Goal: Download file/media

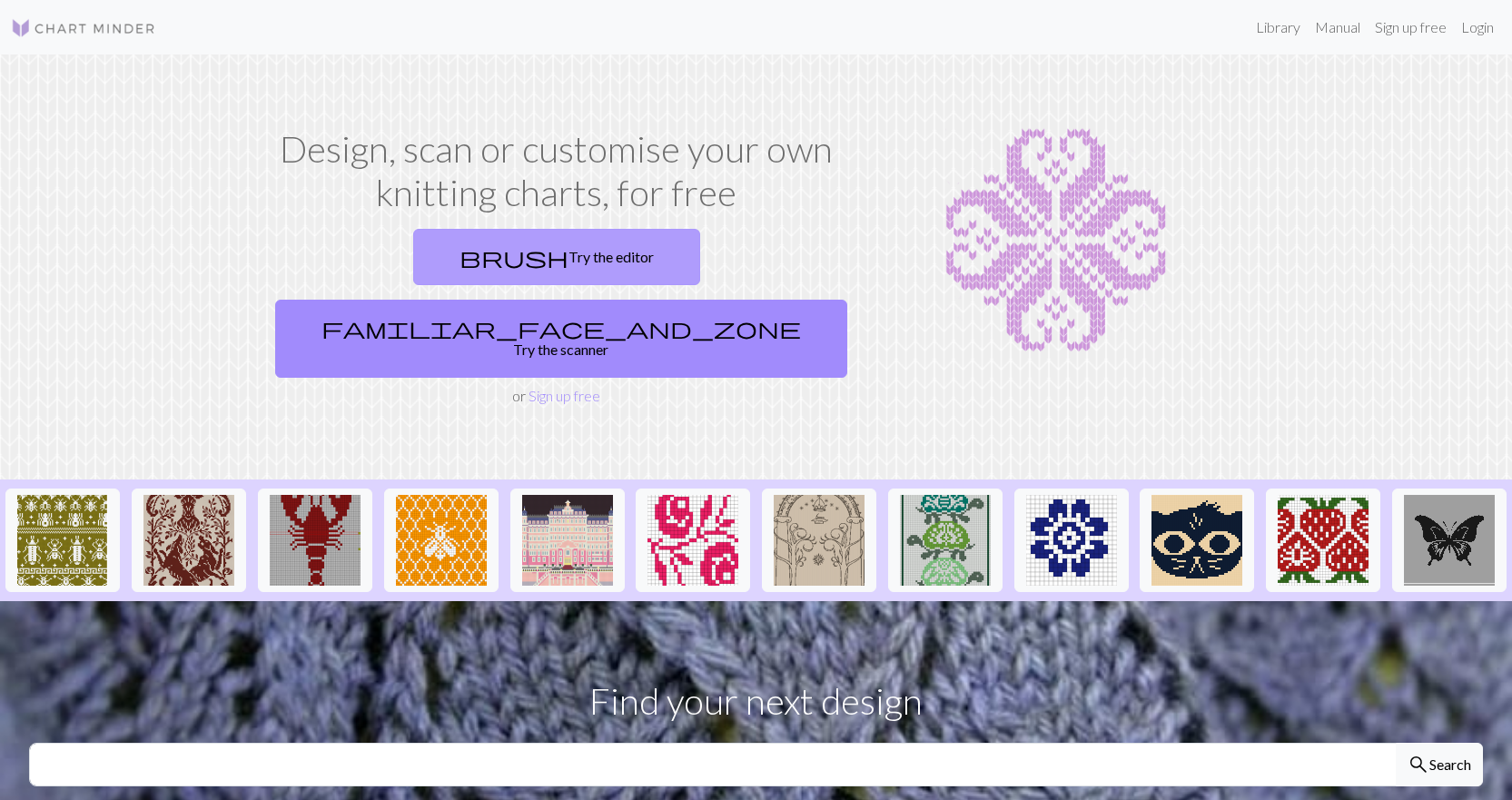
click at [413, 258] on link "brush Try the editor" at bounding box center [557, 257] width 287 height 57
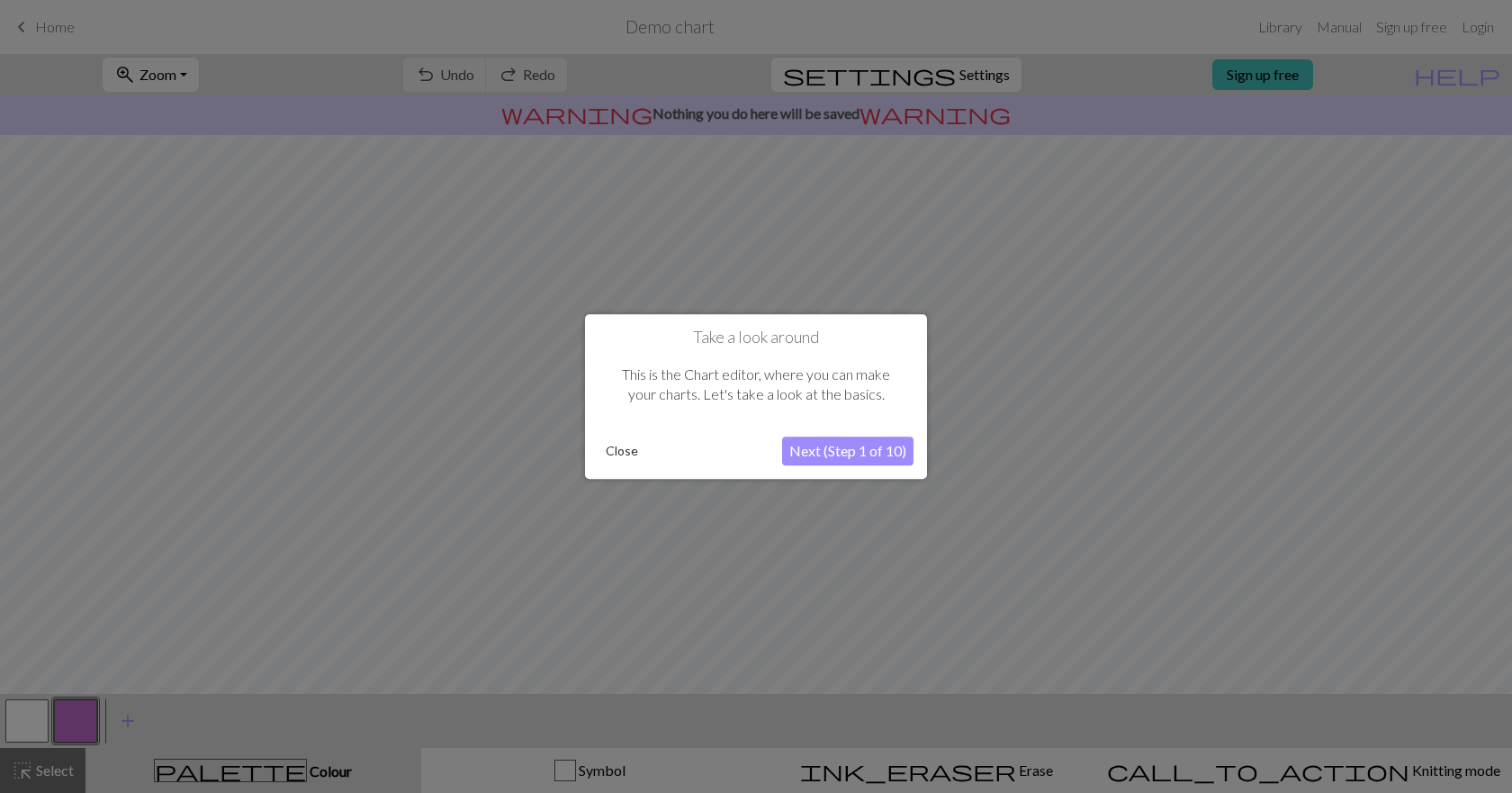
click at [865, 457] on button "Next (Step 1 of 10)" at bounding box center [847, 450] width 131 height 28
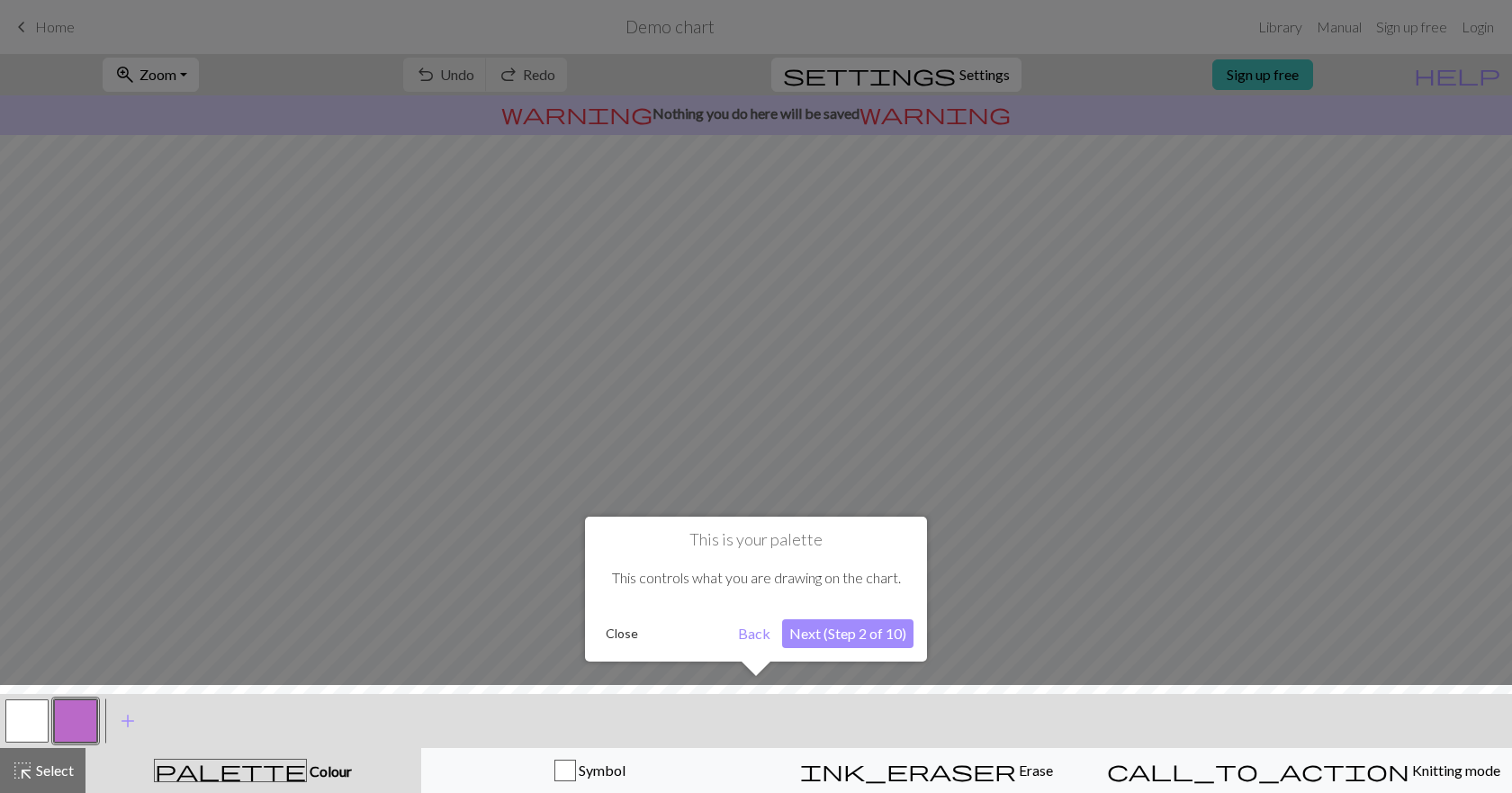
click at [1347, 771] on div at bounding box center [755, 743] width 1529 height 117
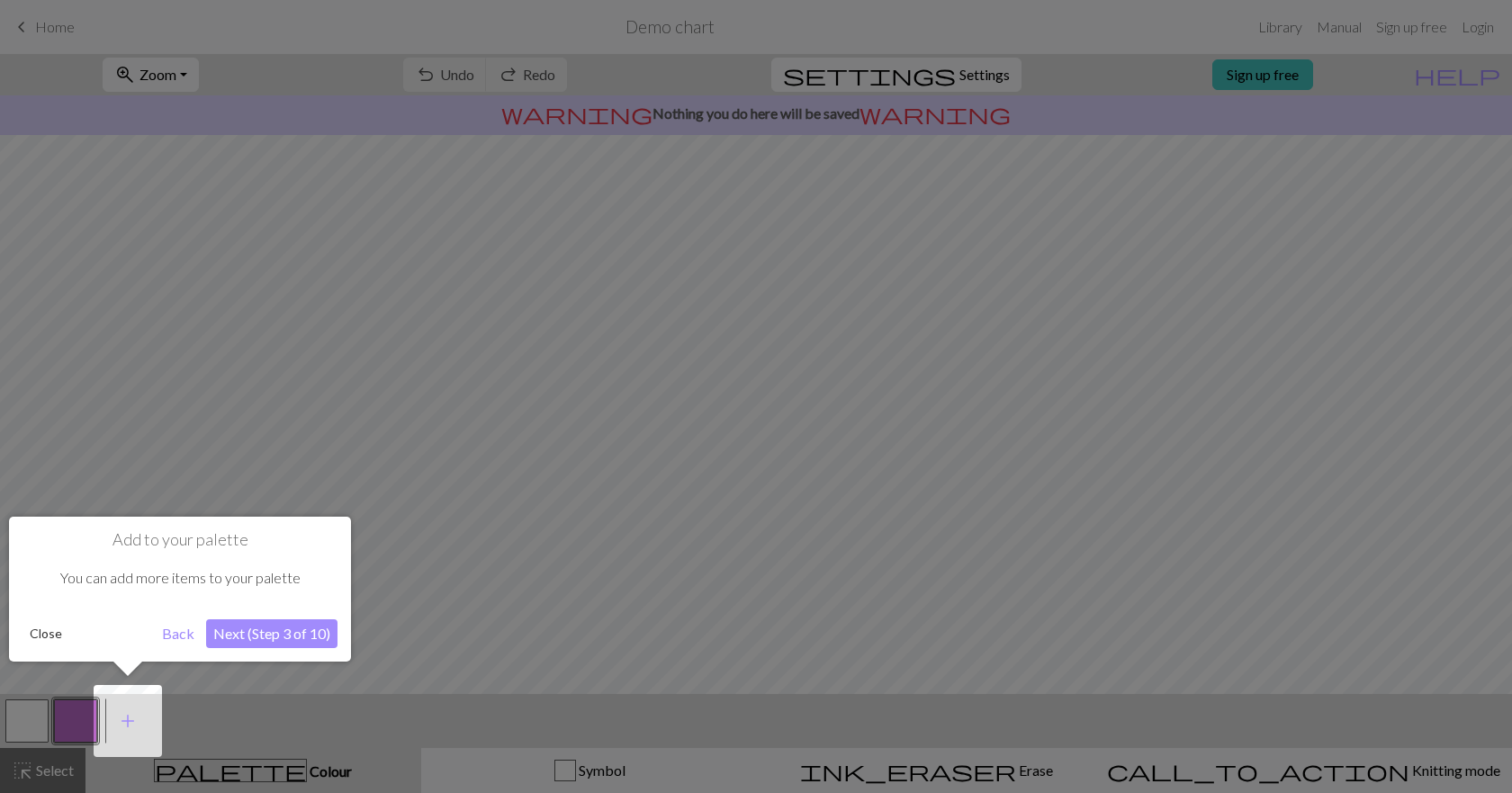
click at [256, 625] on button "Next (Step 3 of 10)" at bounding box center [271, 633] width 131 height 28
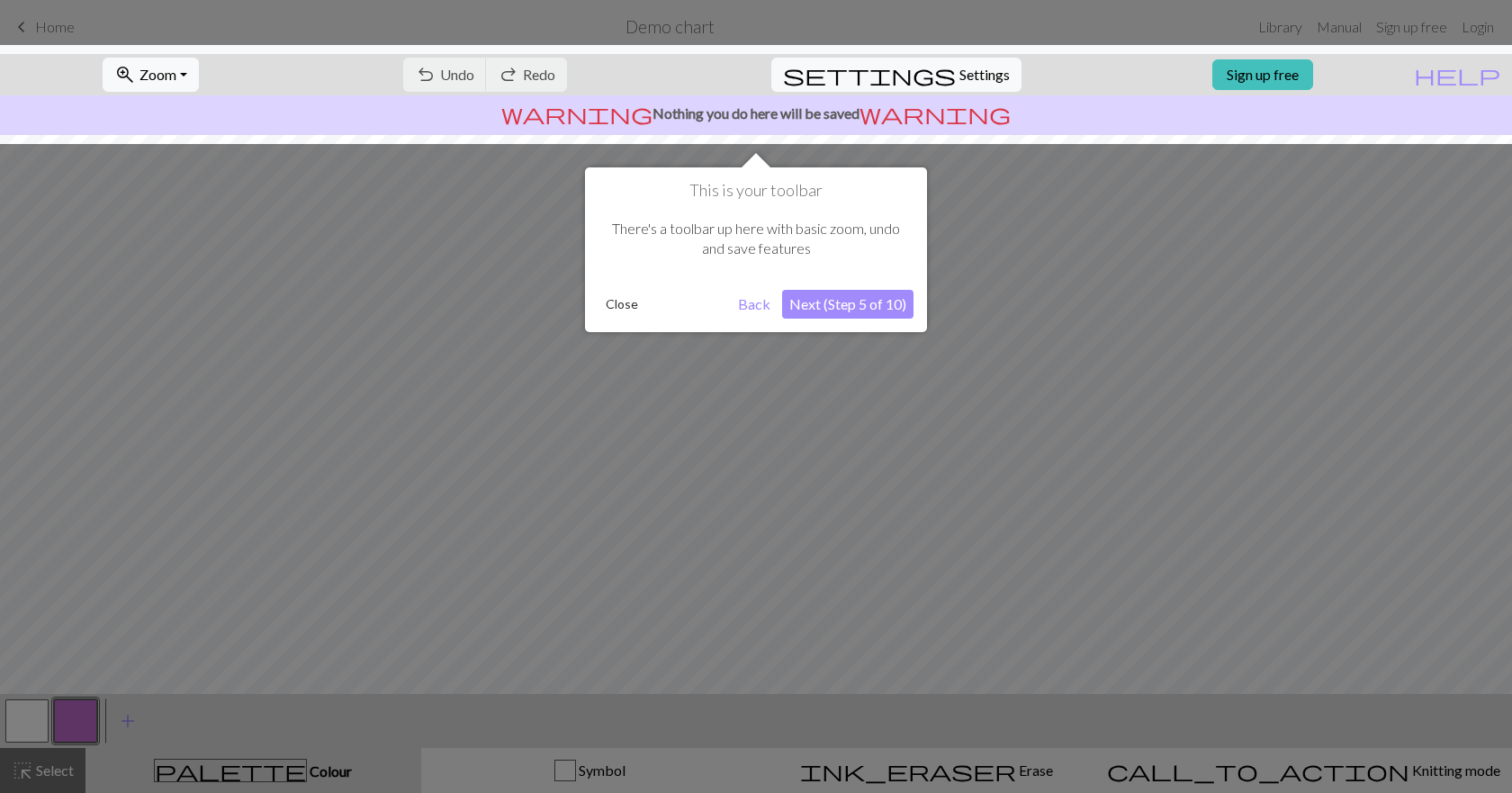
click at [862, 312] on button "Next (Step 5 of 10)" at bounding box center [847, 303] width 131 height 28
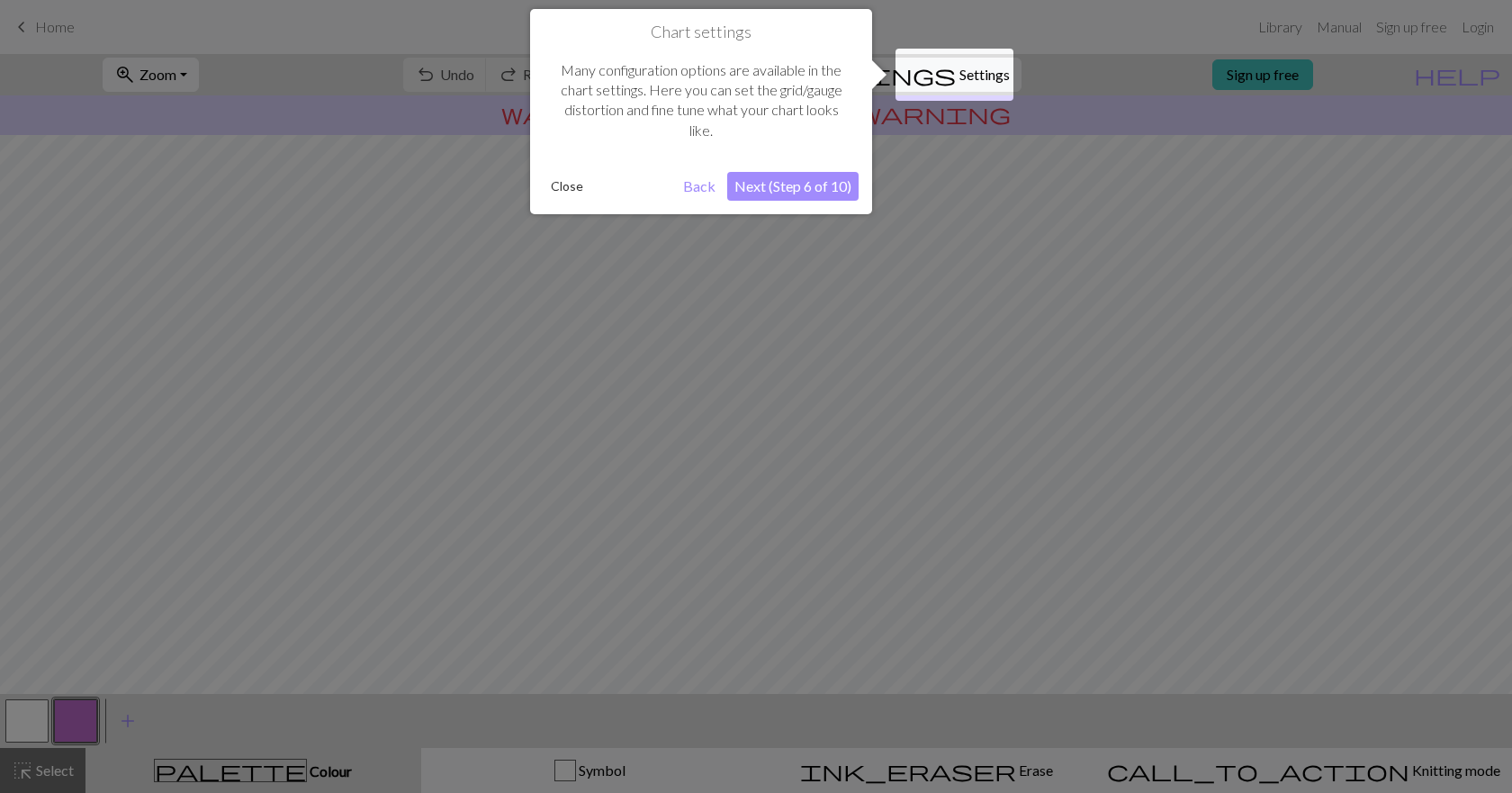
click at [821, 186] on button "Next (Step 6 of 10)" at bounding box center [793, 186] width 131 height 28
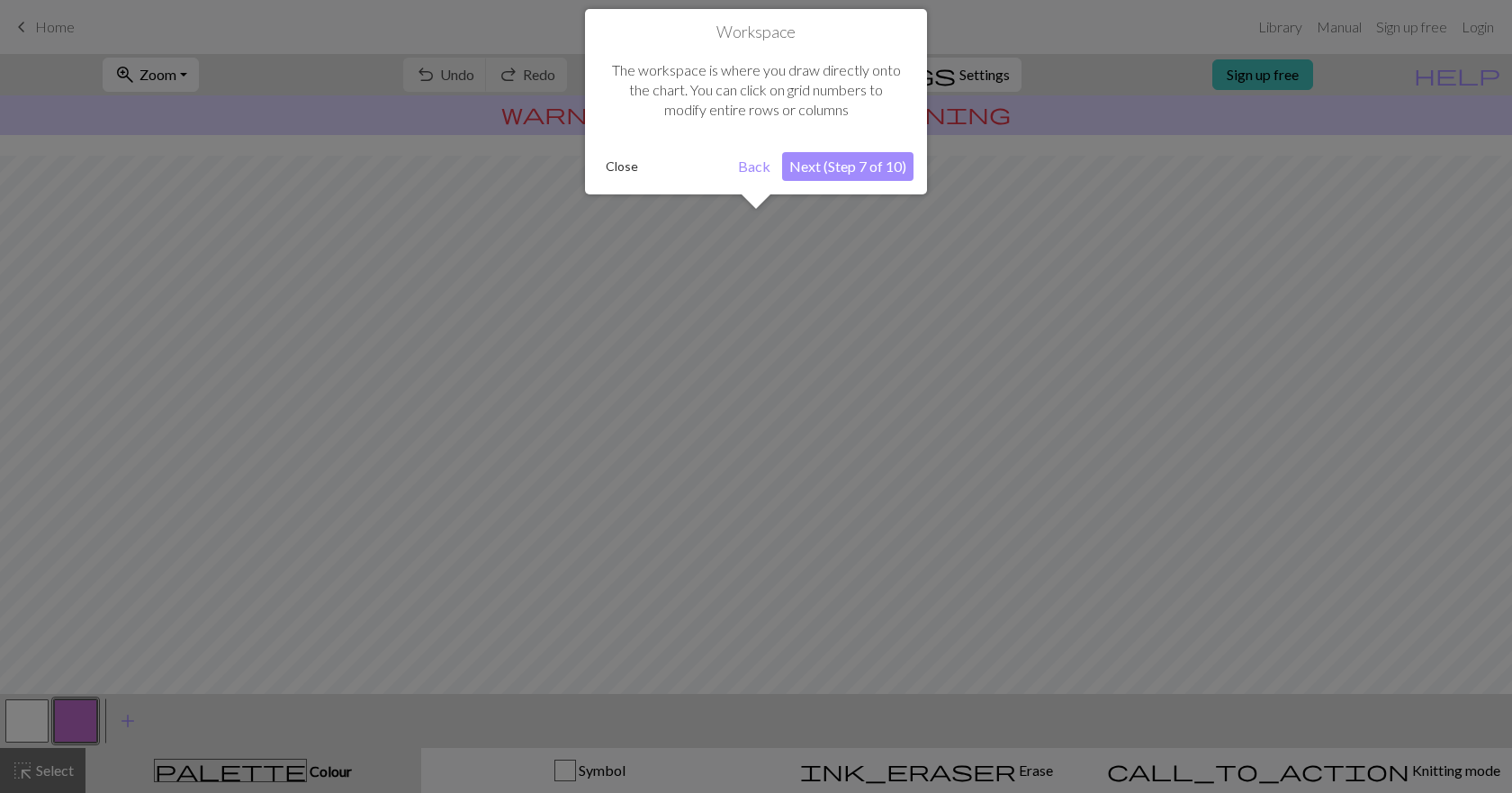
scroll to position [108, 0]
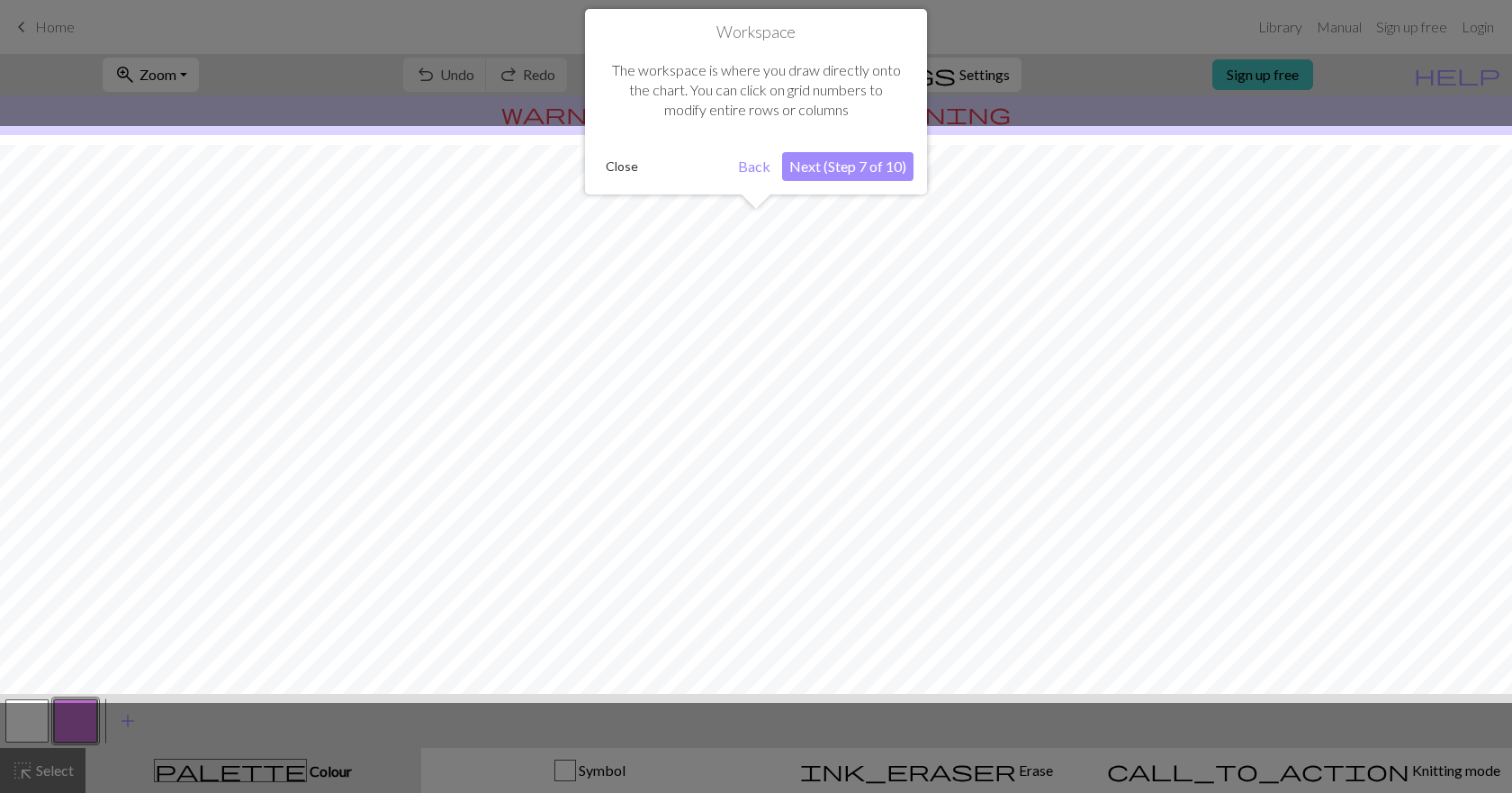
click at [833, 164] on button "Next (Step 7 of 10)" at bounding box center [847, 166] width 131 height 28
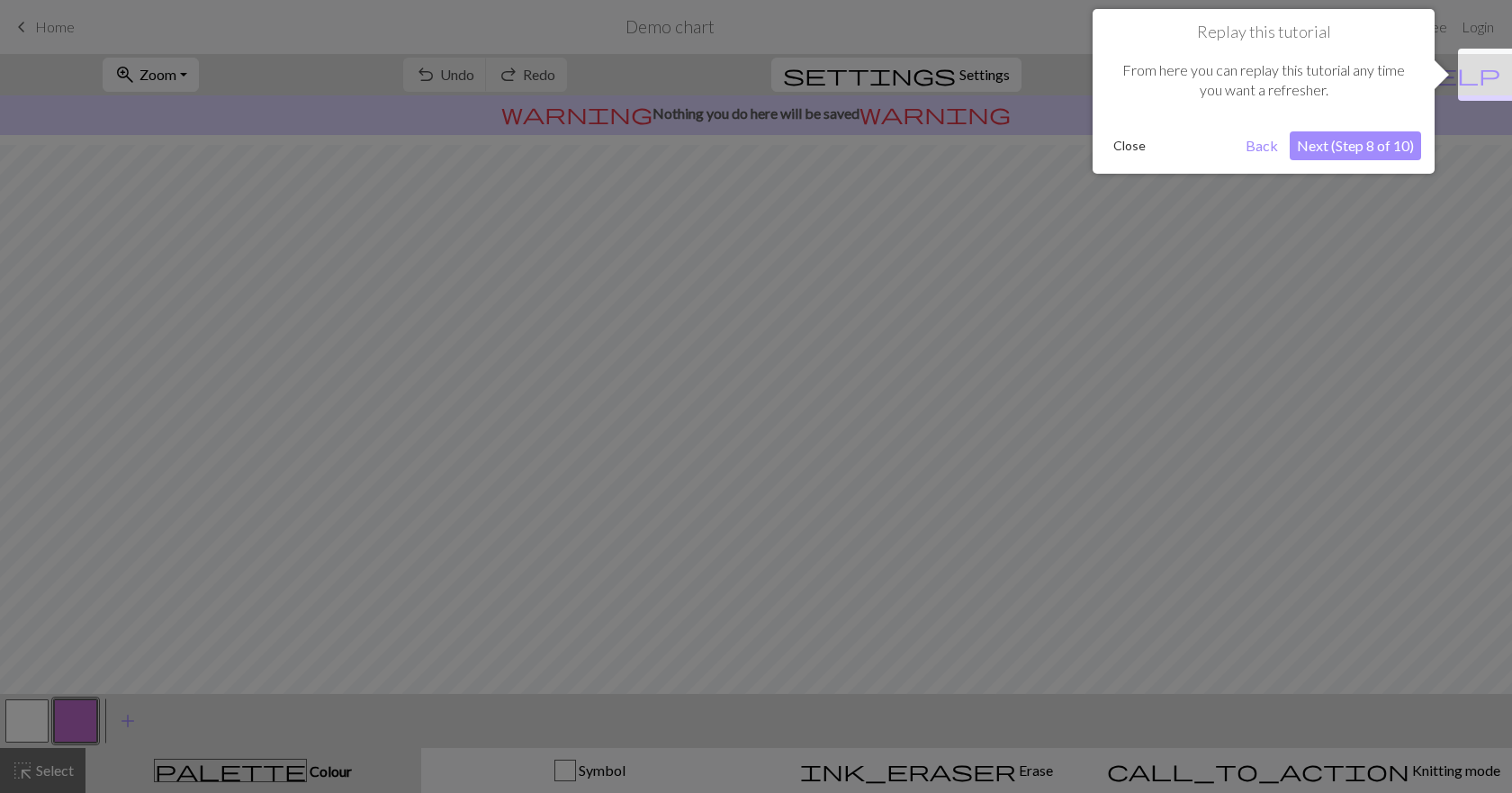
click at [1350, 141] on button "Next (Step 8 of 10)" at bounding box center [1355, 145] width 131 height 28
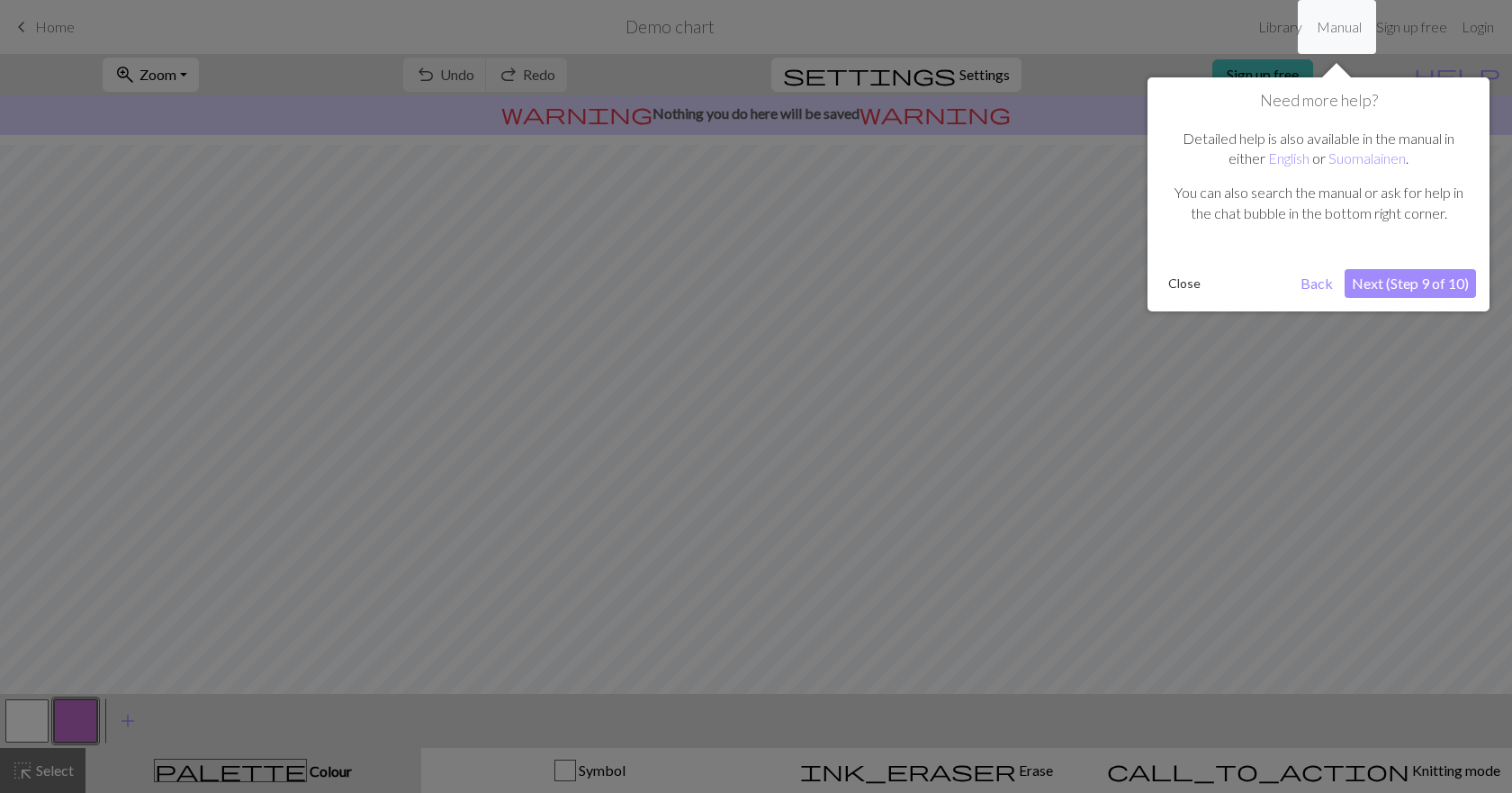
click at [1432, 287] on button "Next (Step 9 of 10)" at bounding box center [1410, 283] width 131 height 28
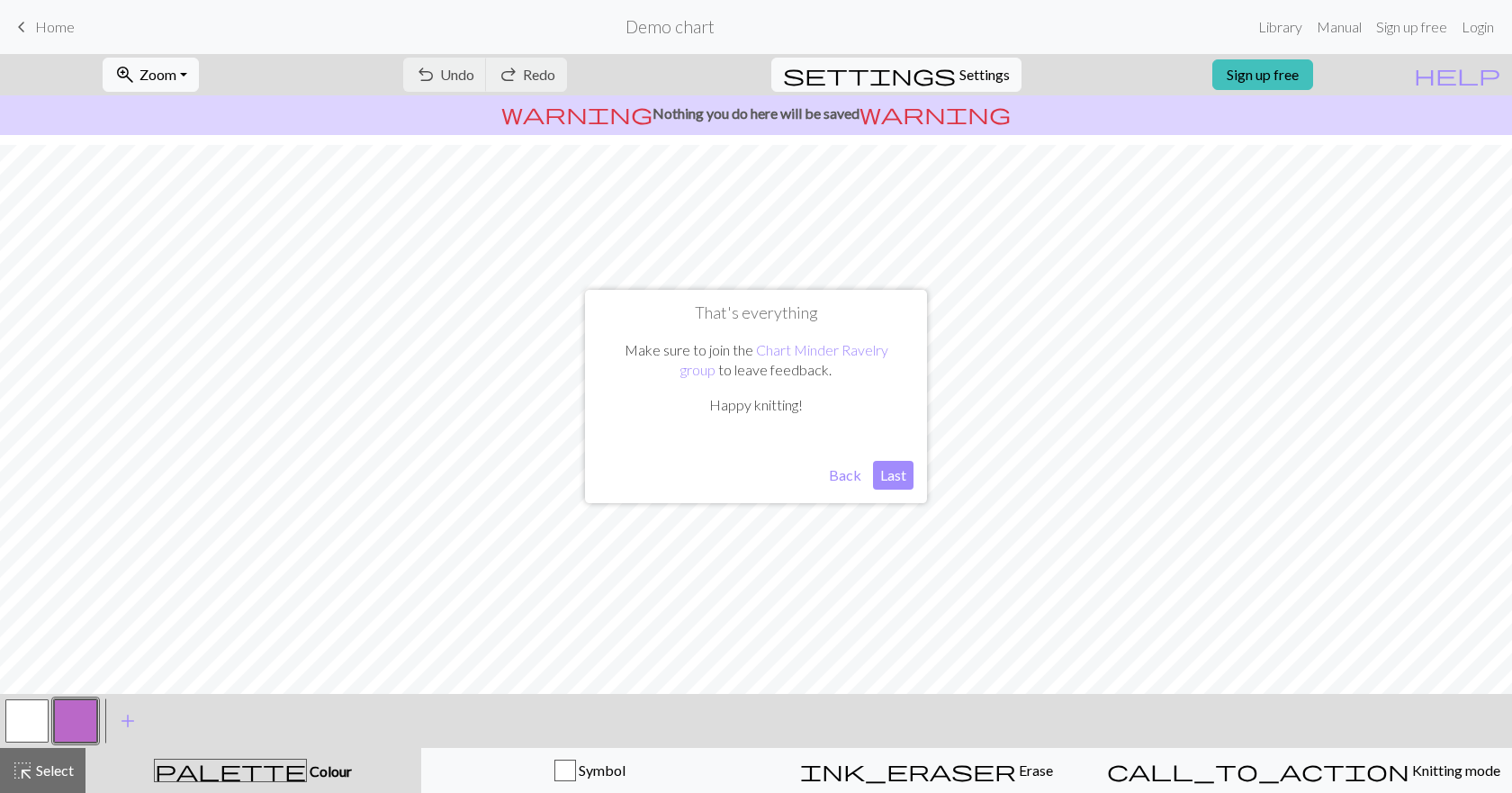
click at [890, 472] on button "Last" at bounding box center [893, 475] width 40 height 28
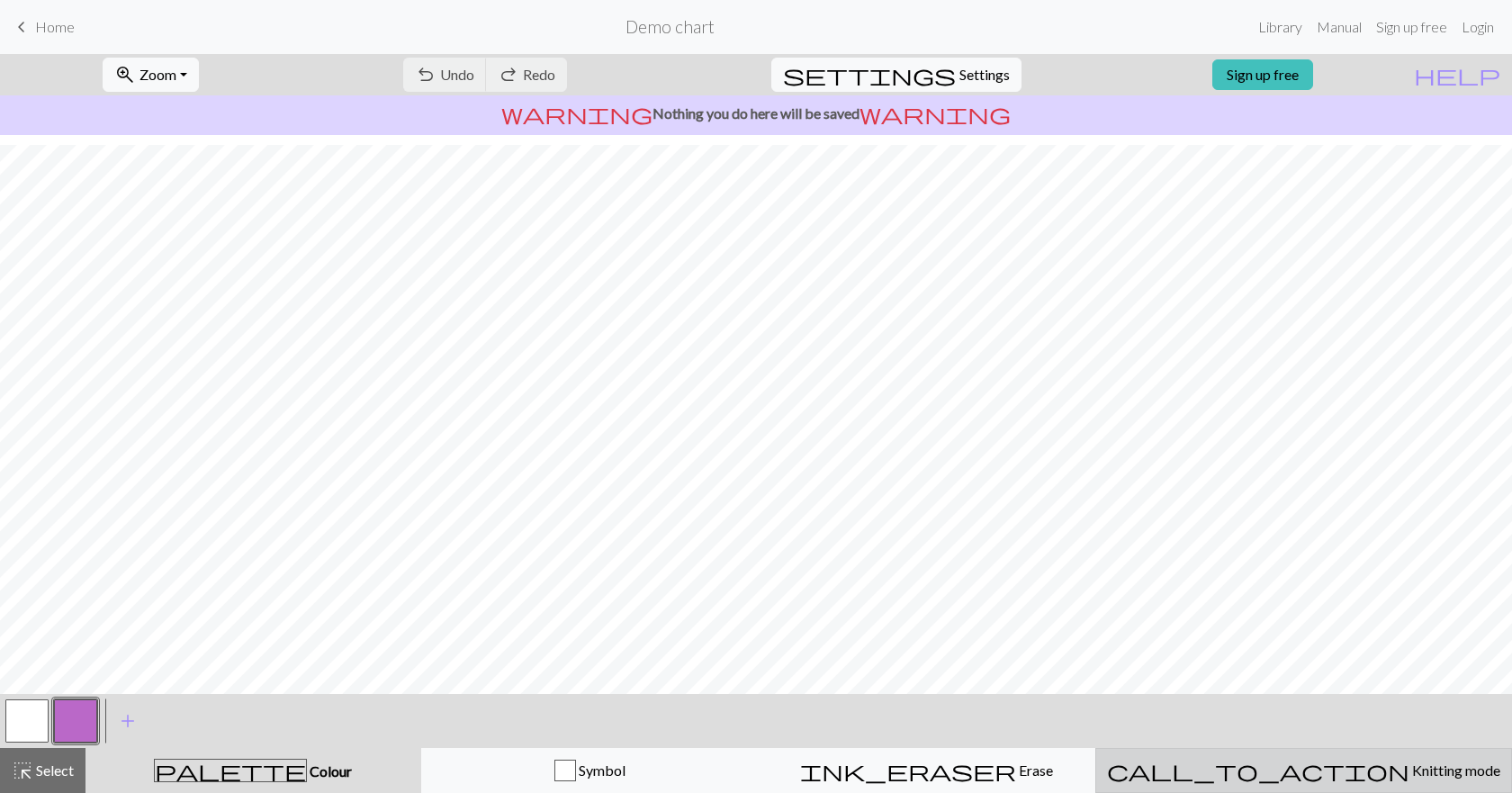
click at [1409, 769] on span "Knitting mode" at bounding box center [1454, 770] width 91 height 17
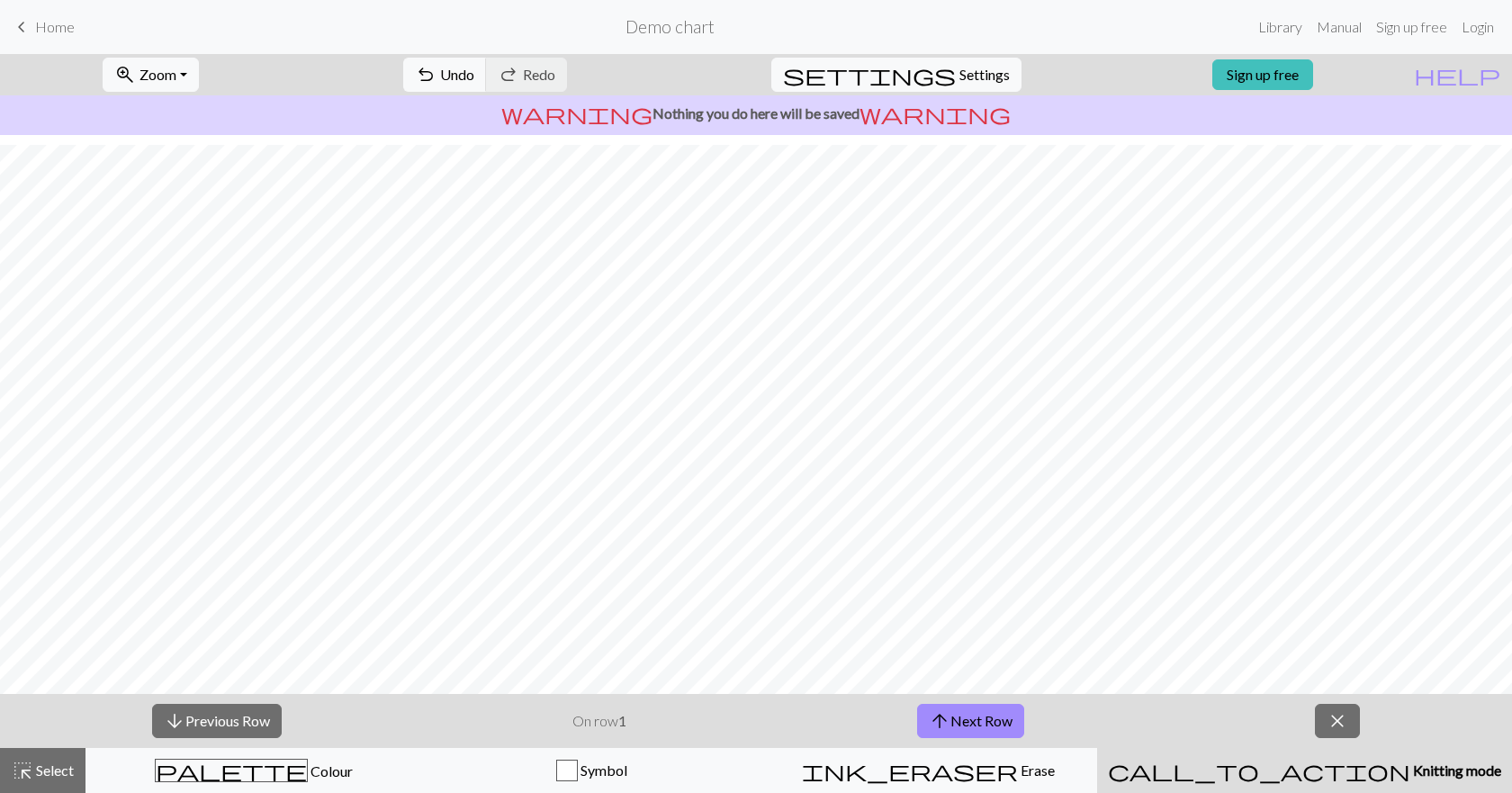
scroll to position [111, 0]
click at [953, 718] on button "arrow_upward Next Row" at bounding box center [970, 720] width 107 height 34
click at [956, 719] on button "arrow_upward Next Row" at bounding box center [970, 720] width 107 height 34
click at [1287, 769] on span "call_to_action" at bounding box center [1258, 770] width 302 height 25
click at [1000, 717] on button "arrow_upward Next Row" at bounding box center [970, 720] width 107 height 34
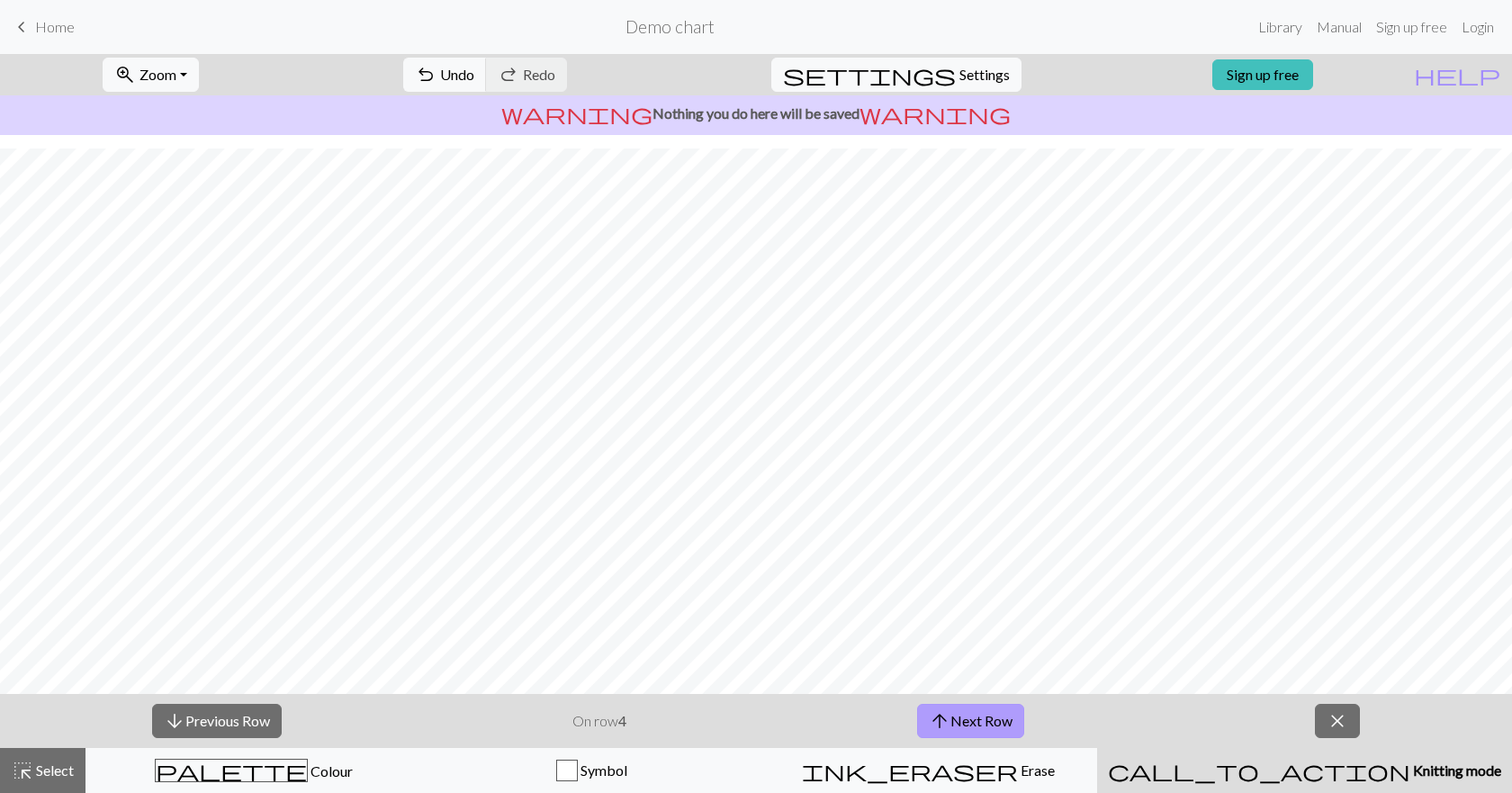
click at [1000, 717] on button "arrow_upward Next Row" at bounding box center [970, 720] width 107 height 34
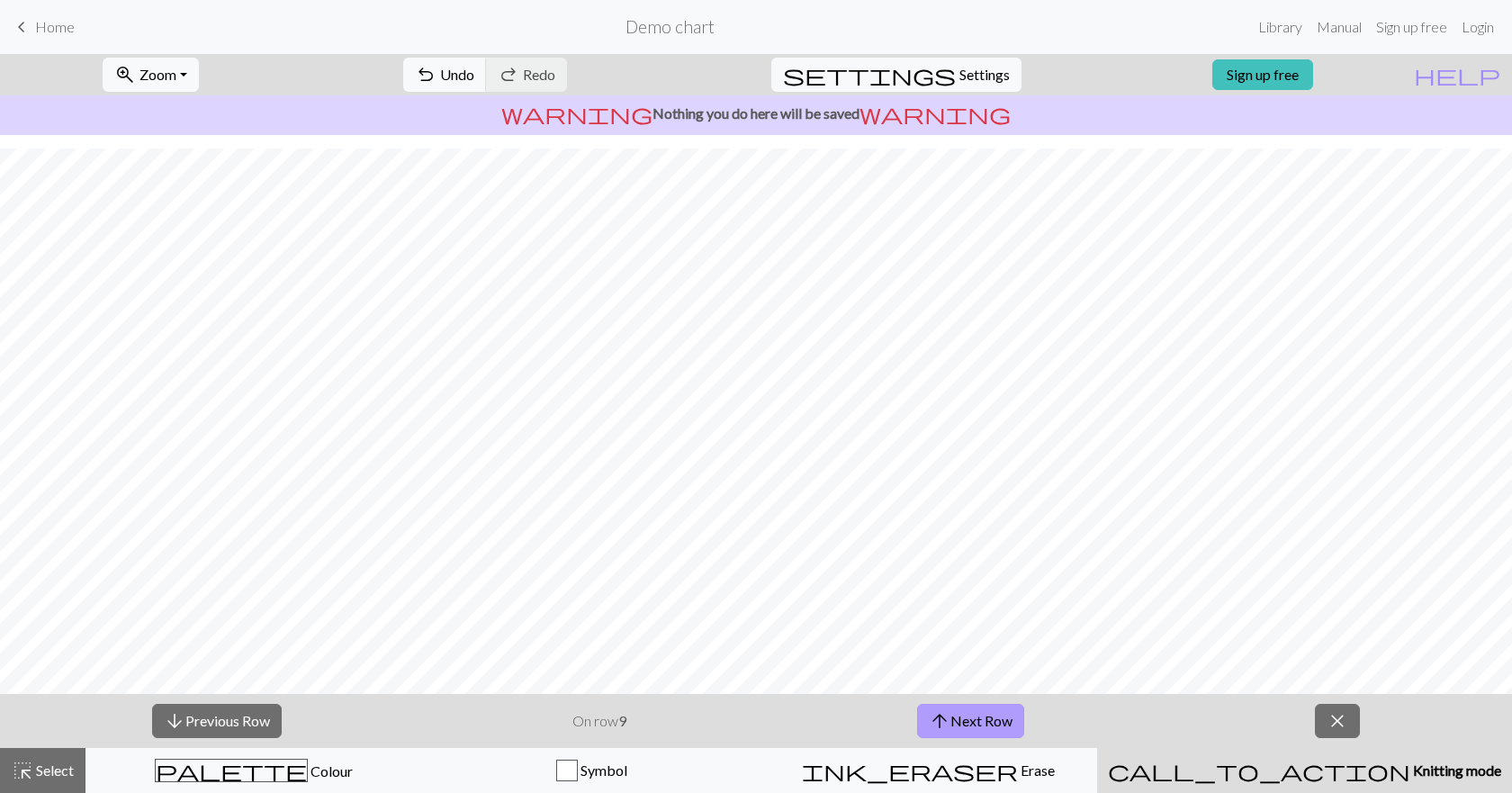
click at [1000, 717] on button "arrow_upward Next Row" at bounding box center [970, 720] width 107 height 34
click at [1000, 715] on button "arrow_upward Next Row" at bounding box center [973, 720] width 107 height 34
click at [1000, 713] on button "arrow_upward Next Row" at bounding box center [973, 720] width 107 height 34
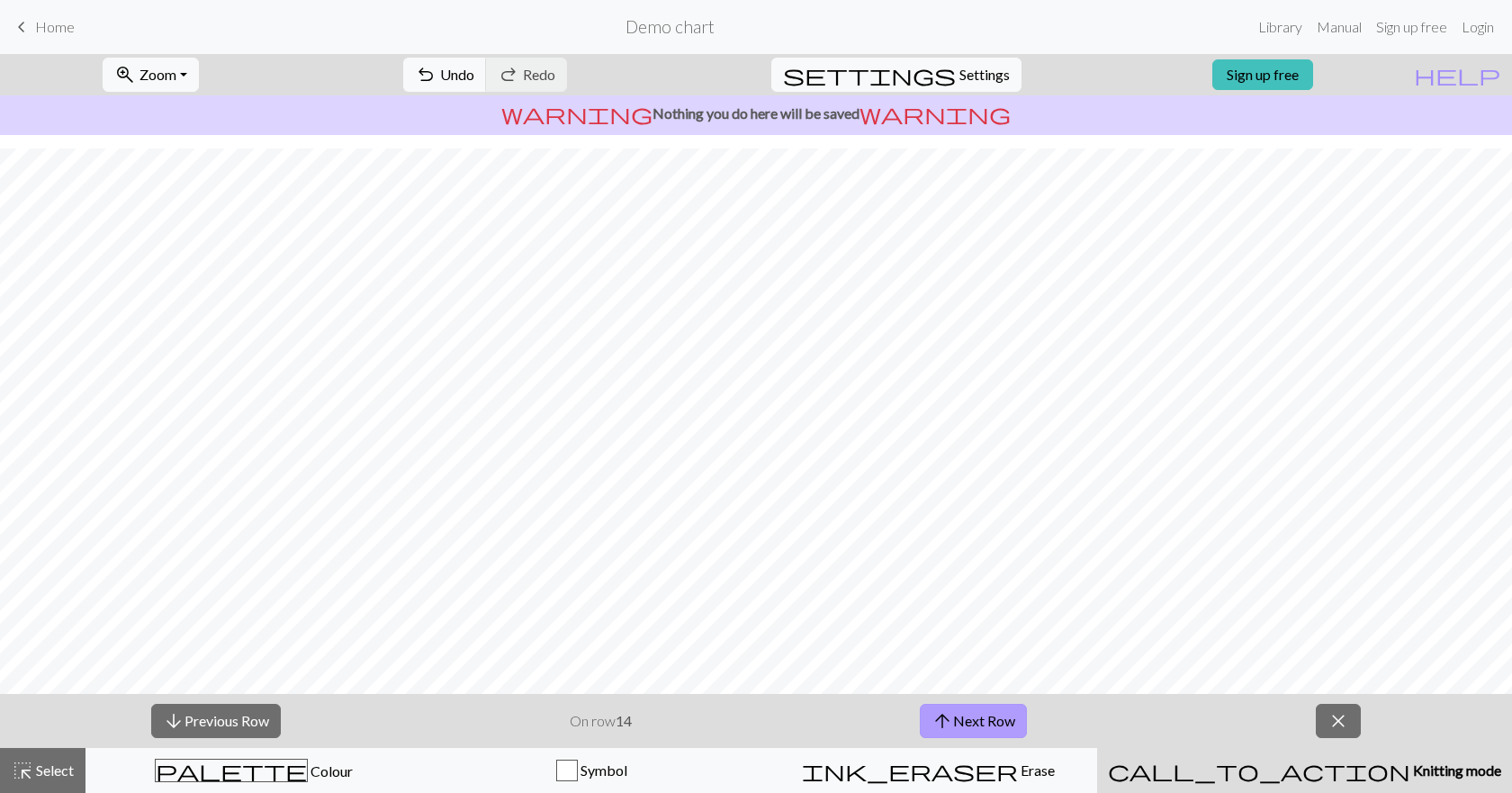
click at [1000, 713] on button "arrow_upward Next Row" at bounding box center [973, 720] width 107 height 34
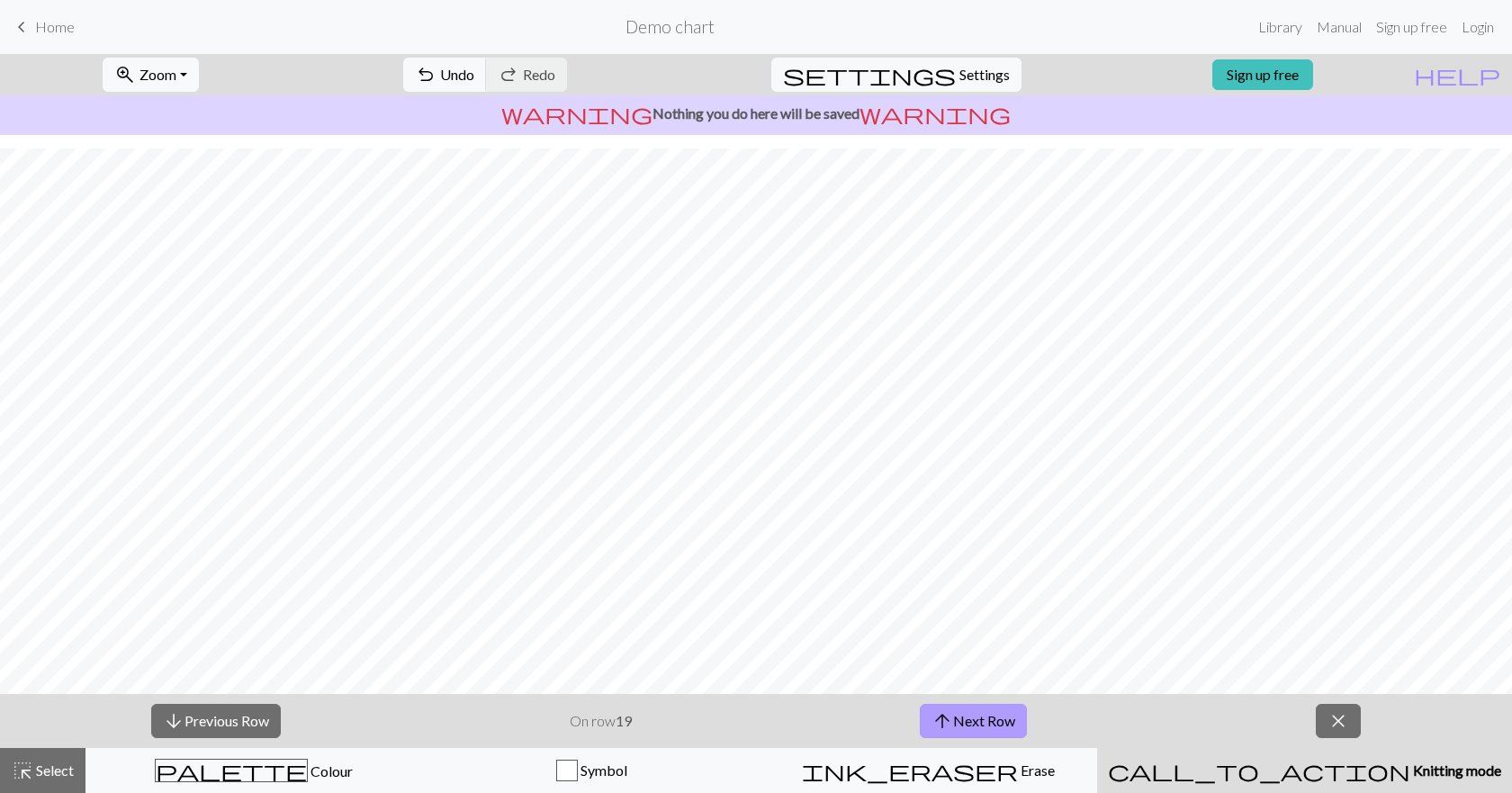
click at [1000, 713] on button "arrow_upward Next Row" at bounding box center [973, 720] width 107 height 34
click at [1000, 712] on button "arrow_upward Next Row" at bounding box center [973, 720] width 107 height 34
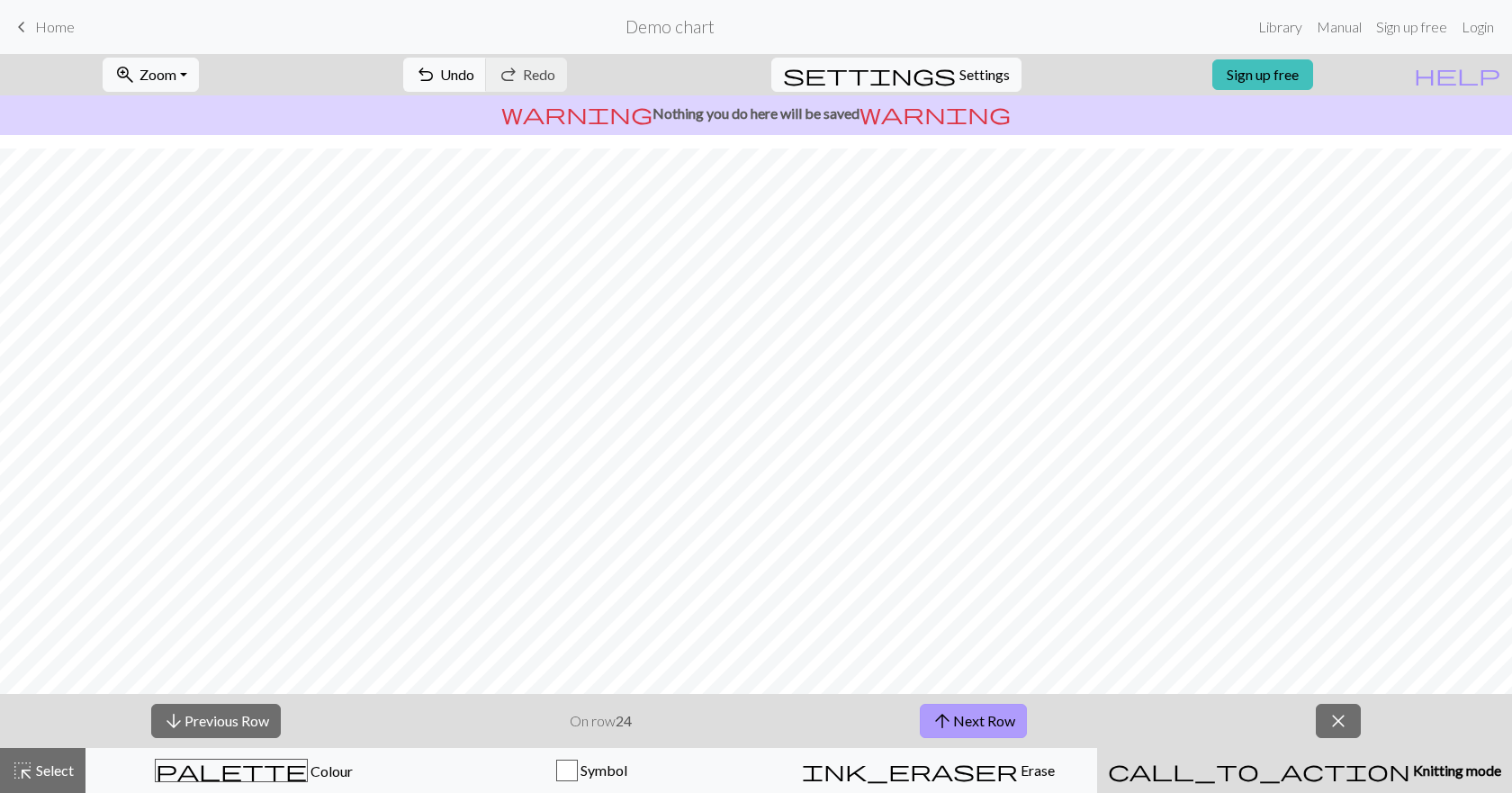
click at [1000, 712] on button "arrow_upward Next Row" at bounding box center [973, 720] width 107 height 34
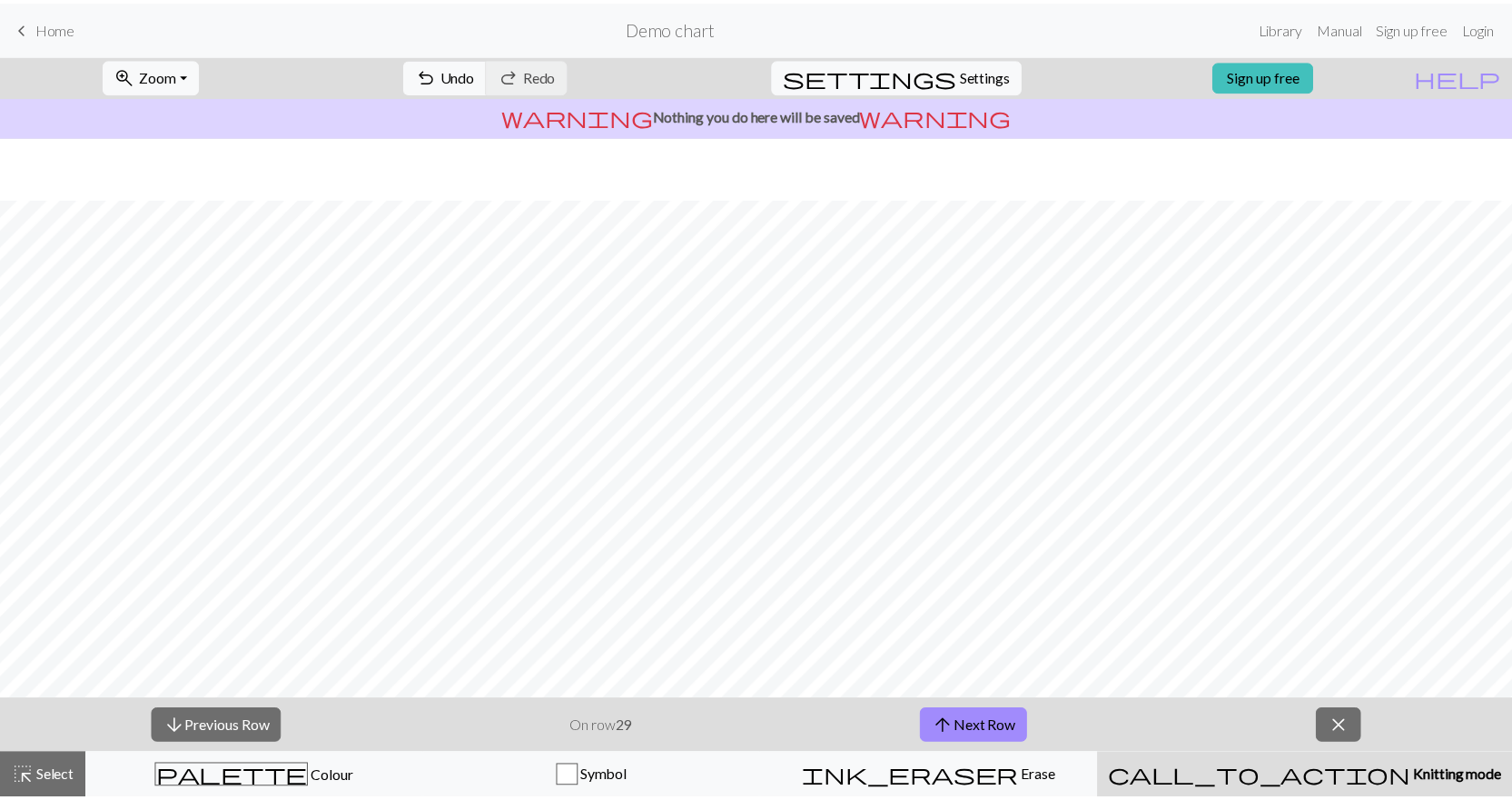
scroll to position [91, 0]
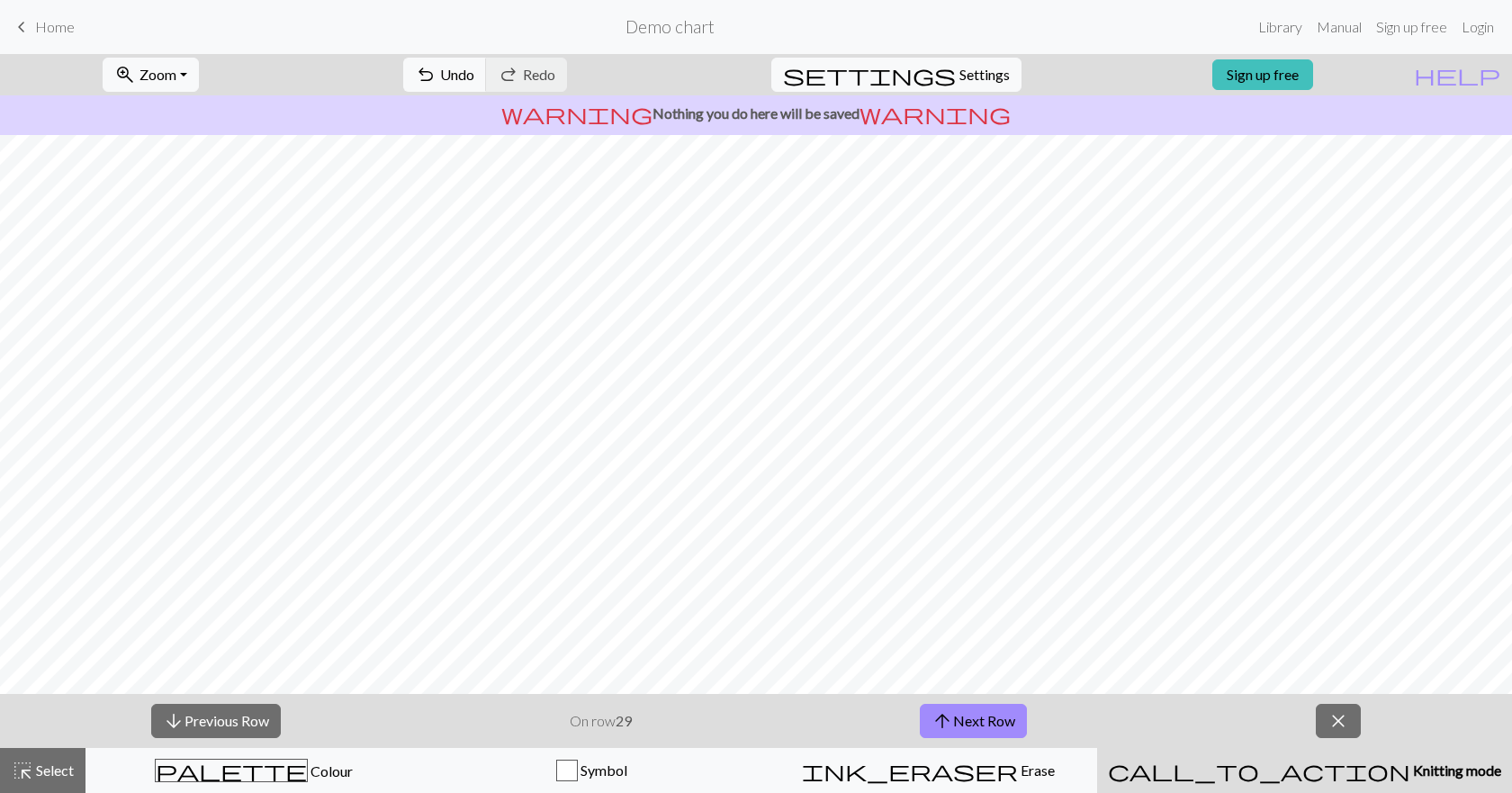
click at [32, 31] on link "keyboard_arrow_left Home" at bounding box center [43, 27] width 64 height 30
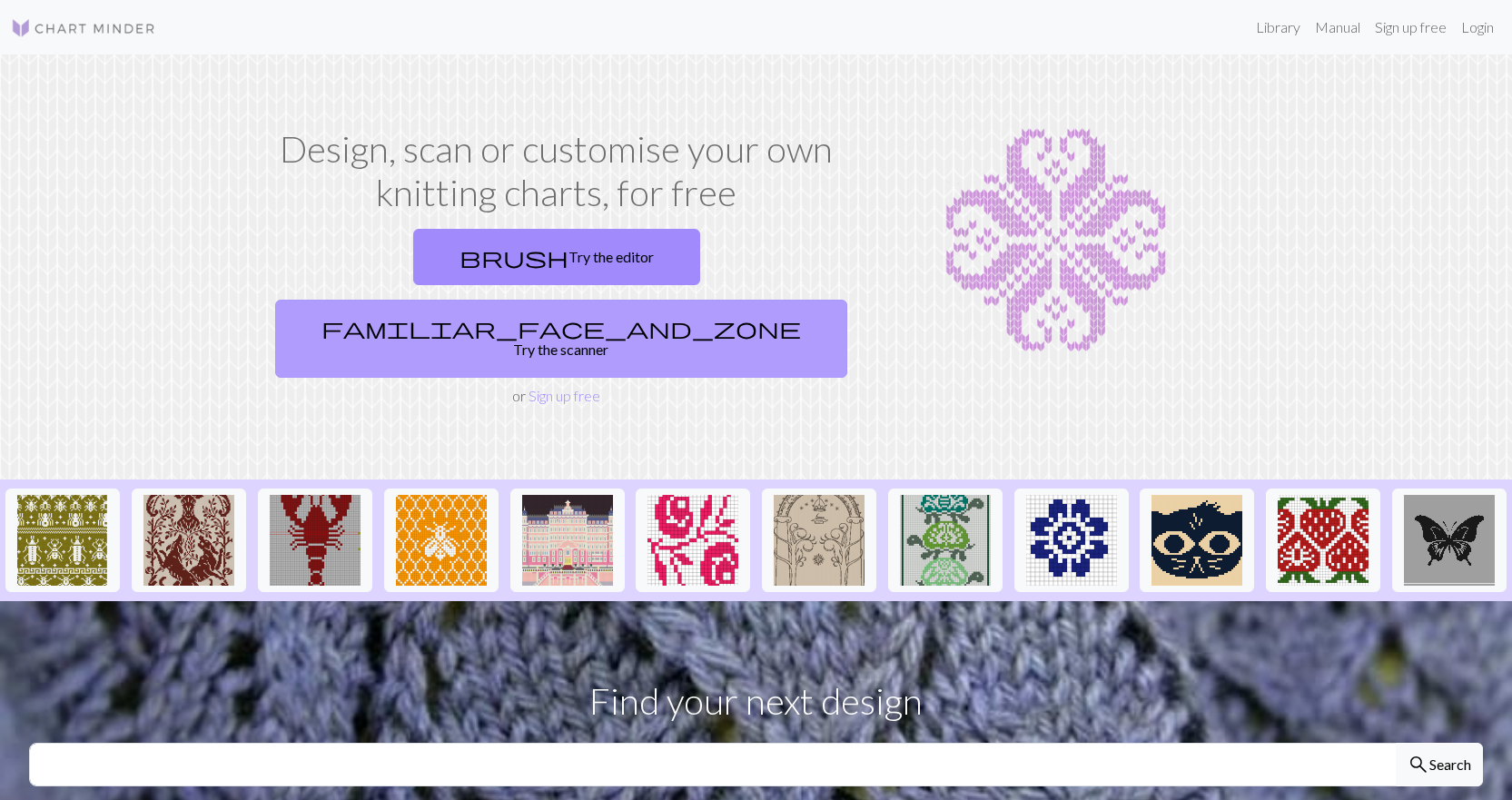
click at [706, 299] on link "familiar_face_and_zone Try the scanner" at bounding box center [561, 338] width 572 height 78
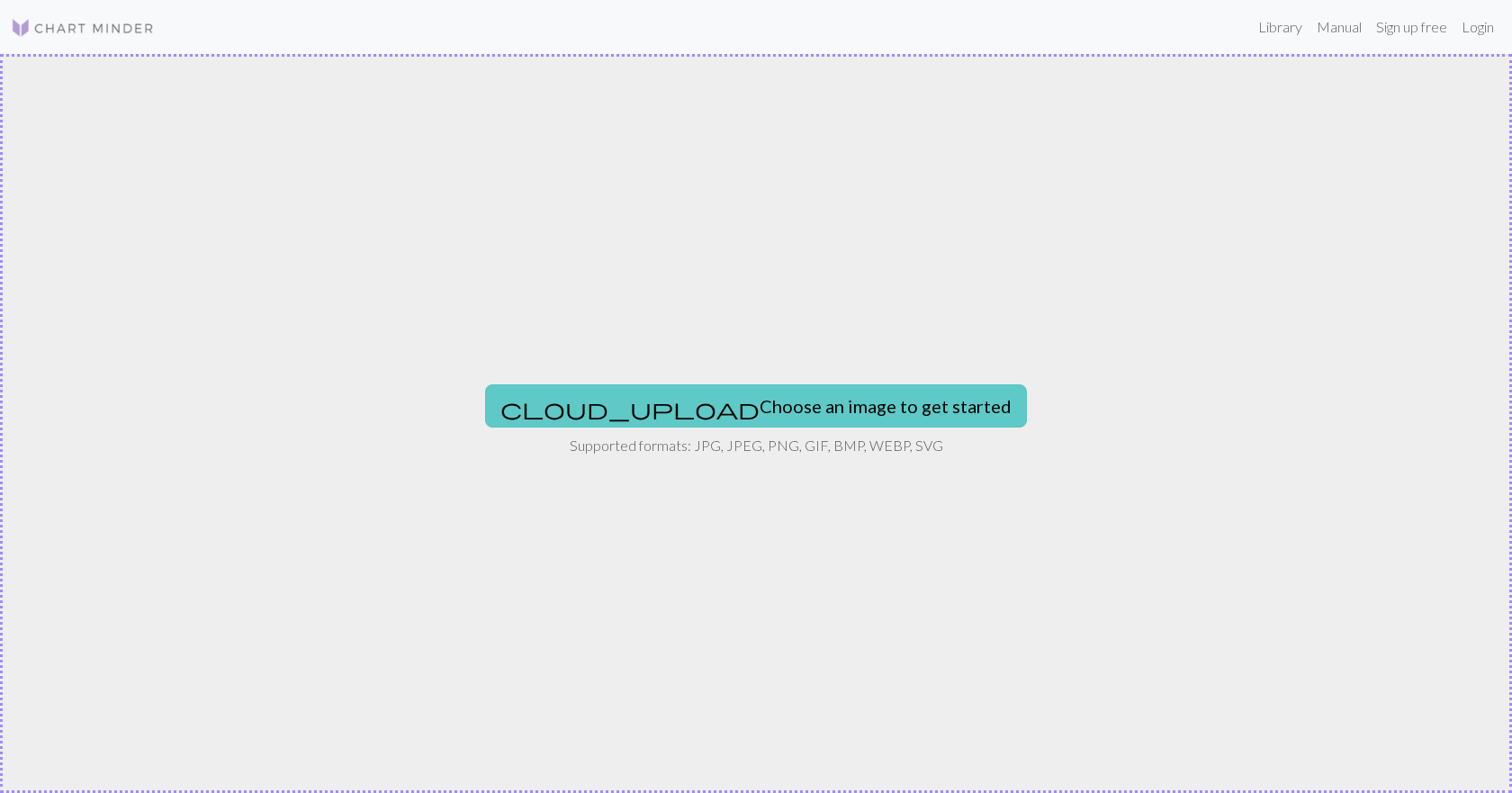
click at [728, 400] on button "cloud_upload Choose an image to get started" at bounding box center [756, 405] width 542 height 43
click at [778, 394] on button "cloud_upload Choose an image to get started" at bounding box center [756, 405] width 542 height 43
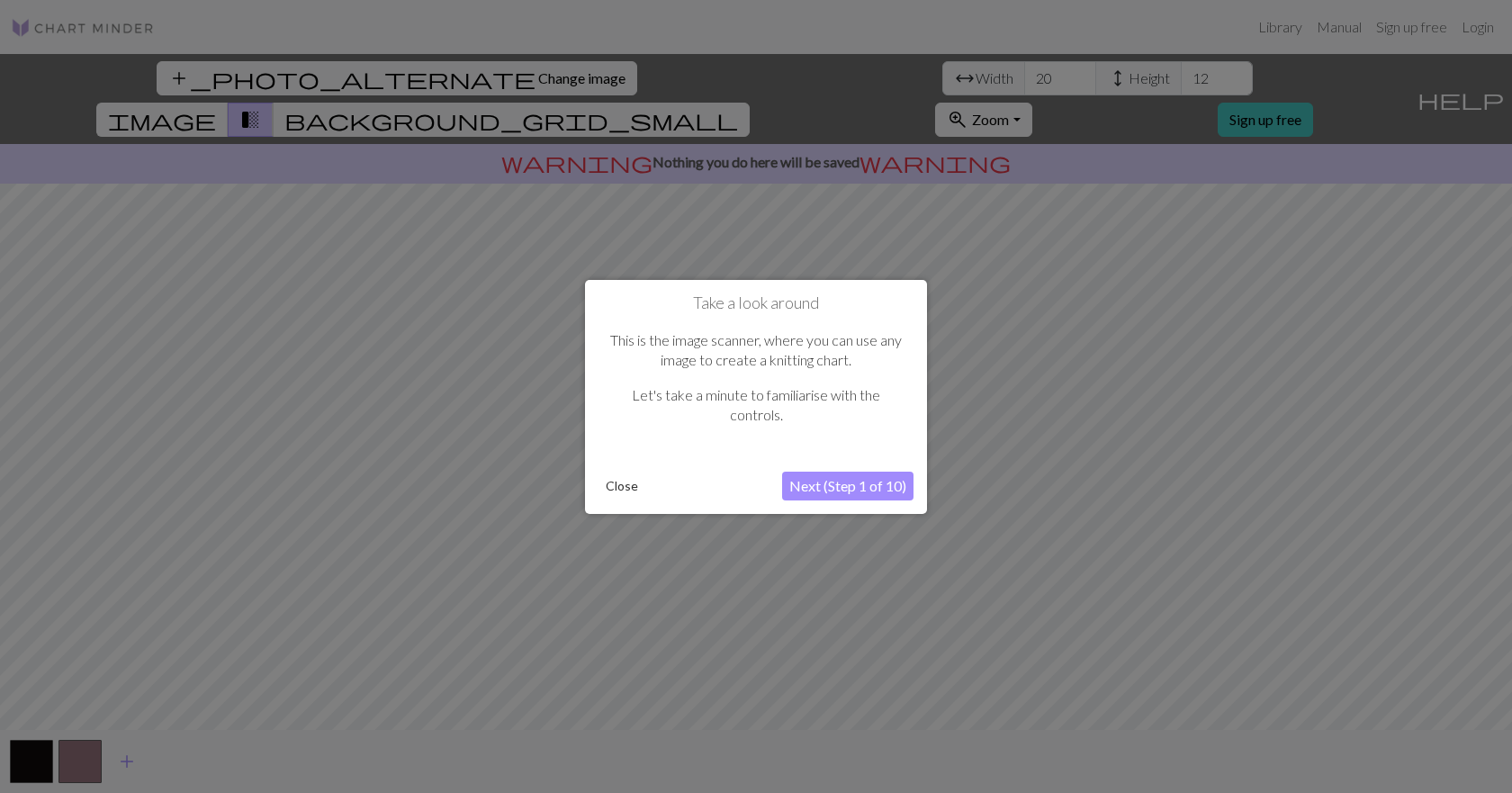
click at [841, 481] on button "Next (Step 1 of 10)" at bounding box center [847, 485] width 131 height 28
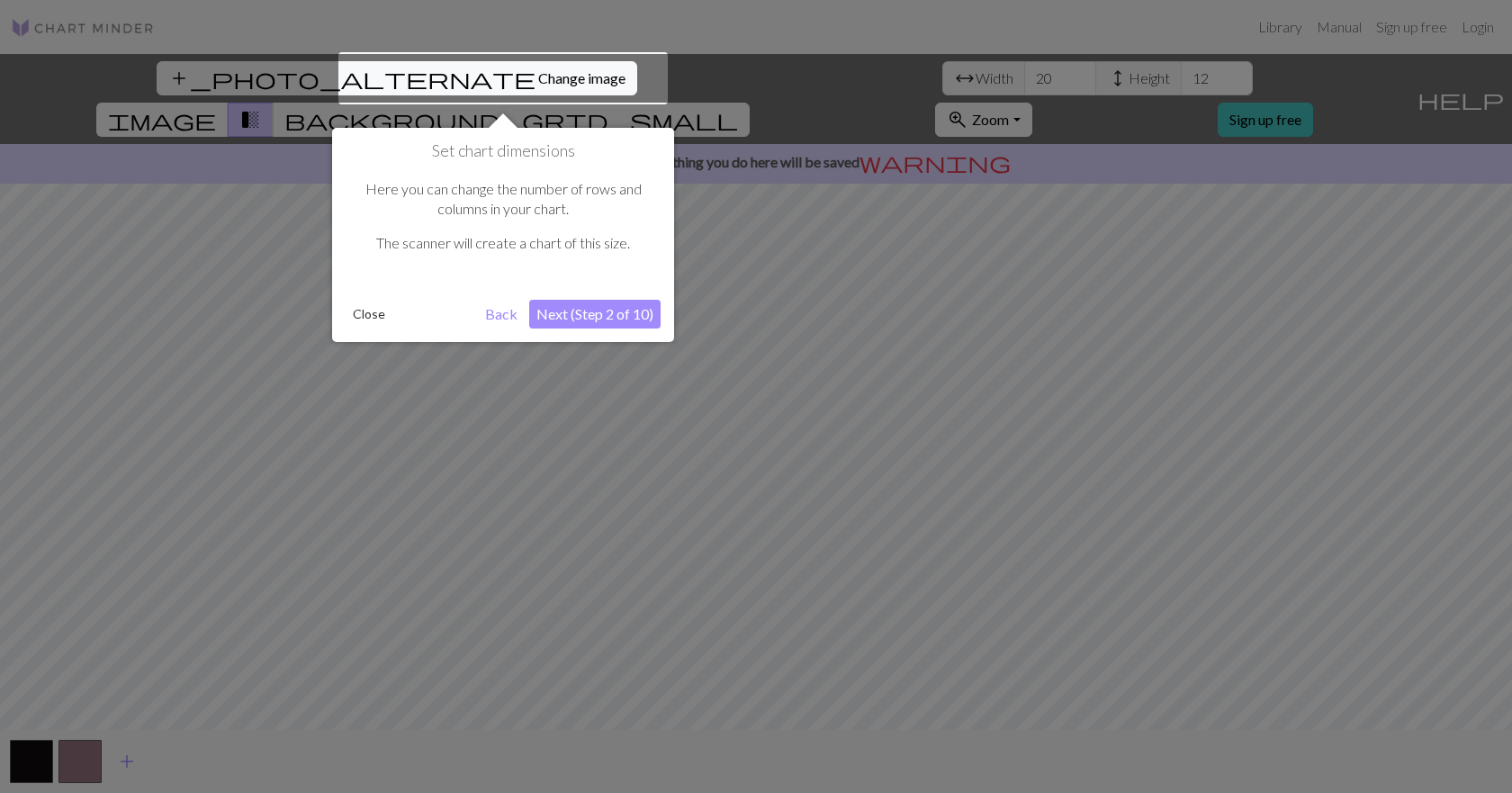
click at [478, 82] on div at bounding box center [502, 78] width 330 height 52
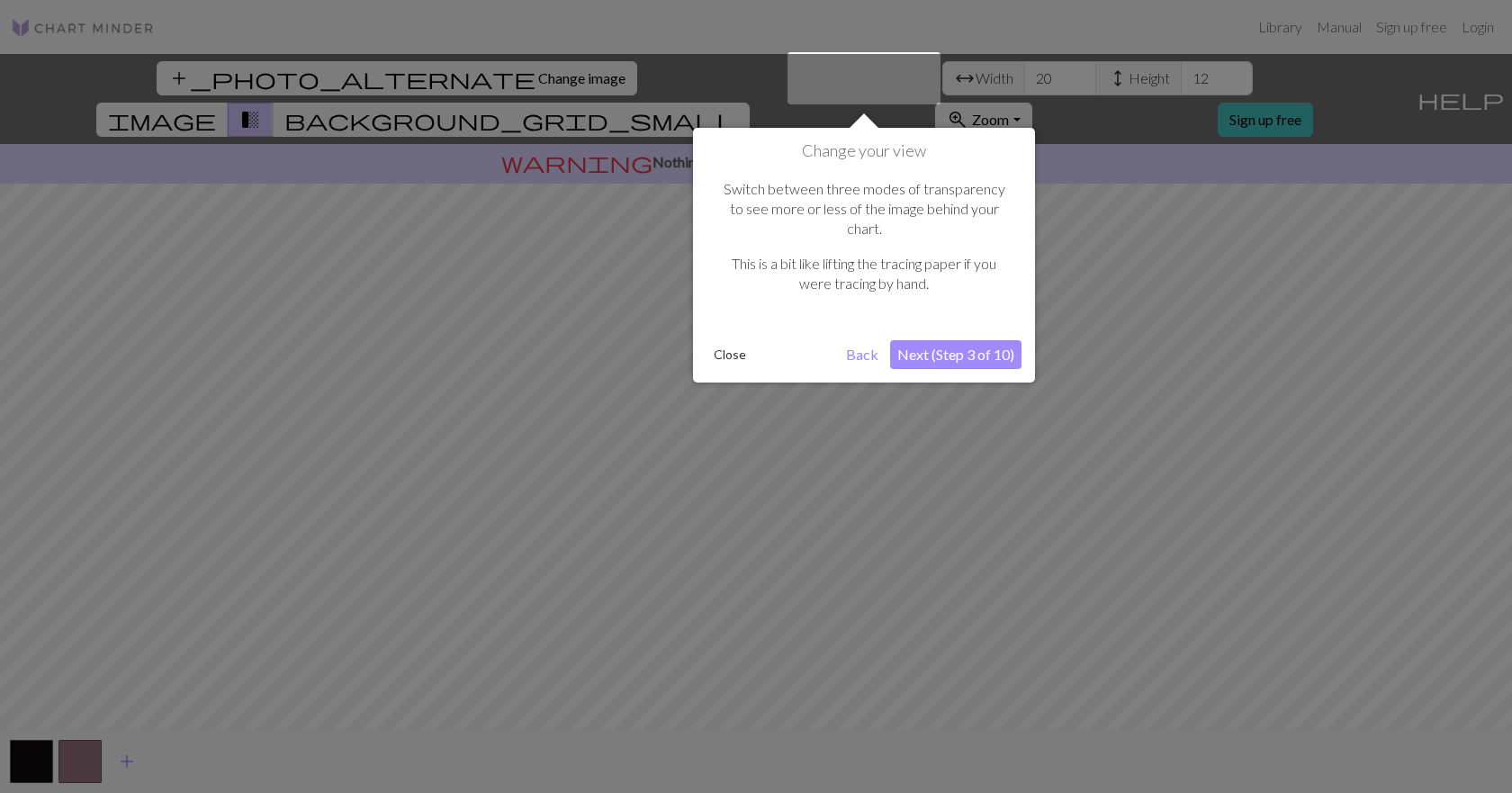
click at [983, 340] on button "Next (Step 3 of 10)" at bounding box center [955, 354] width 131 height 28
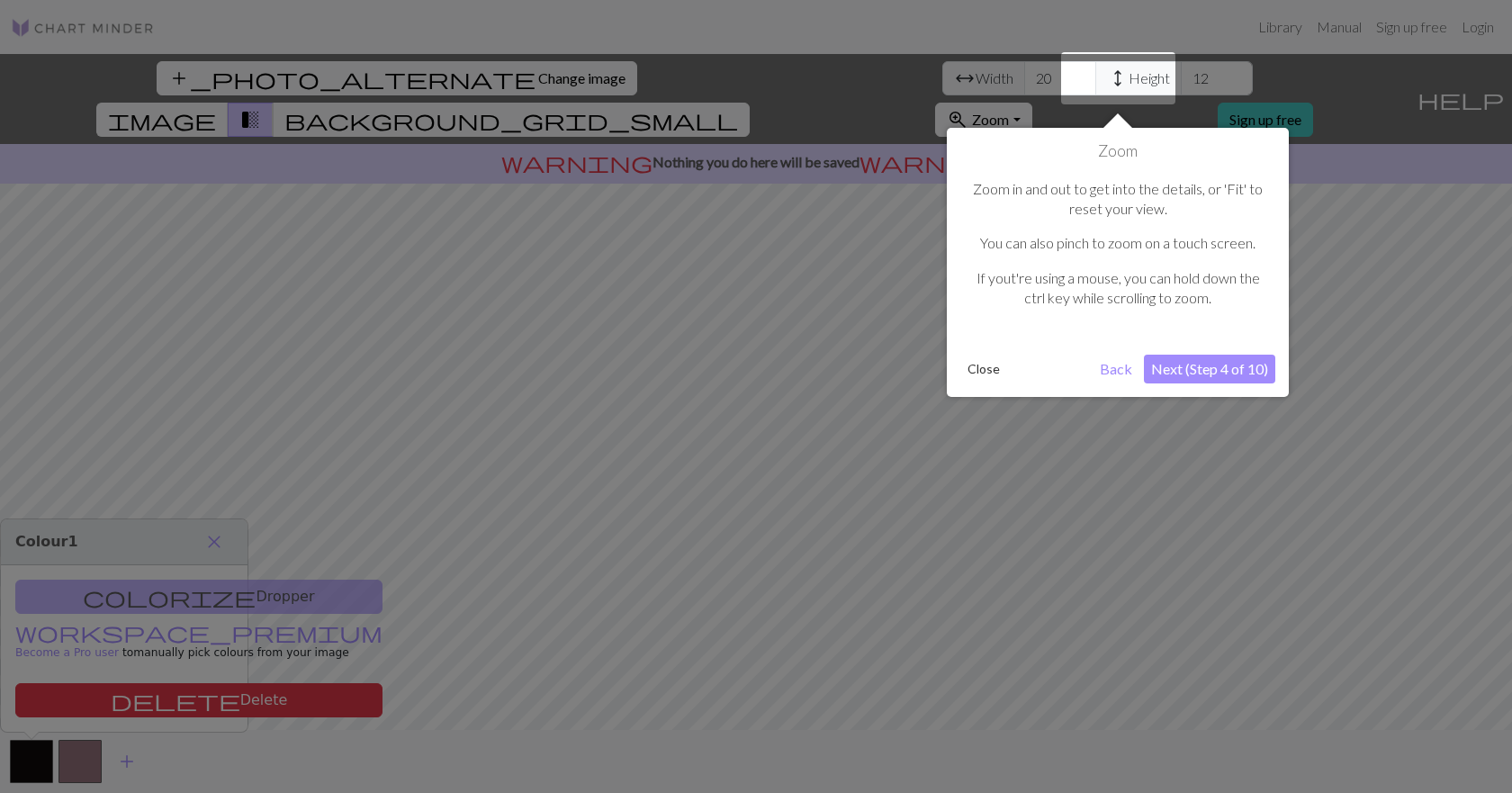
click at [1219, 375] on button "Next (Step 4 of 10)" at bounding box center [1209, 368] width 131 height 28
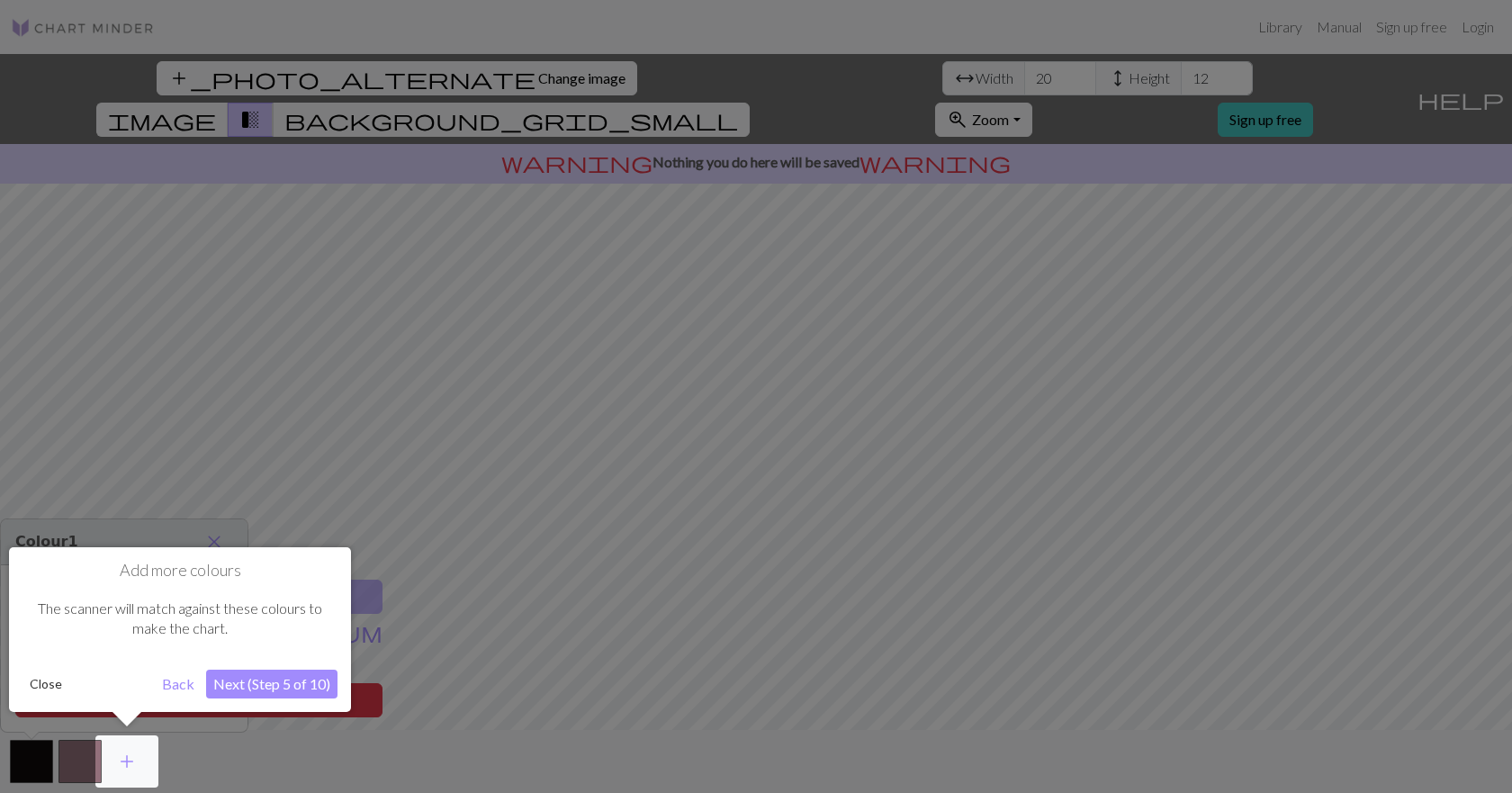
click at [266, 686] on button "Next (Step 5 of 10)" at bounding box center [271, 684] width 131 height 28
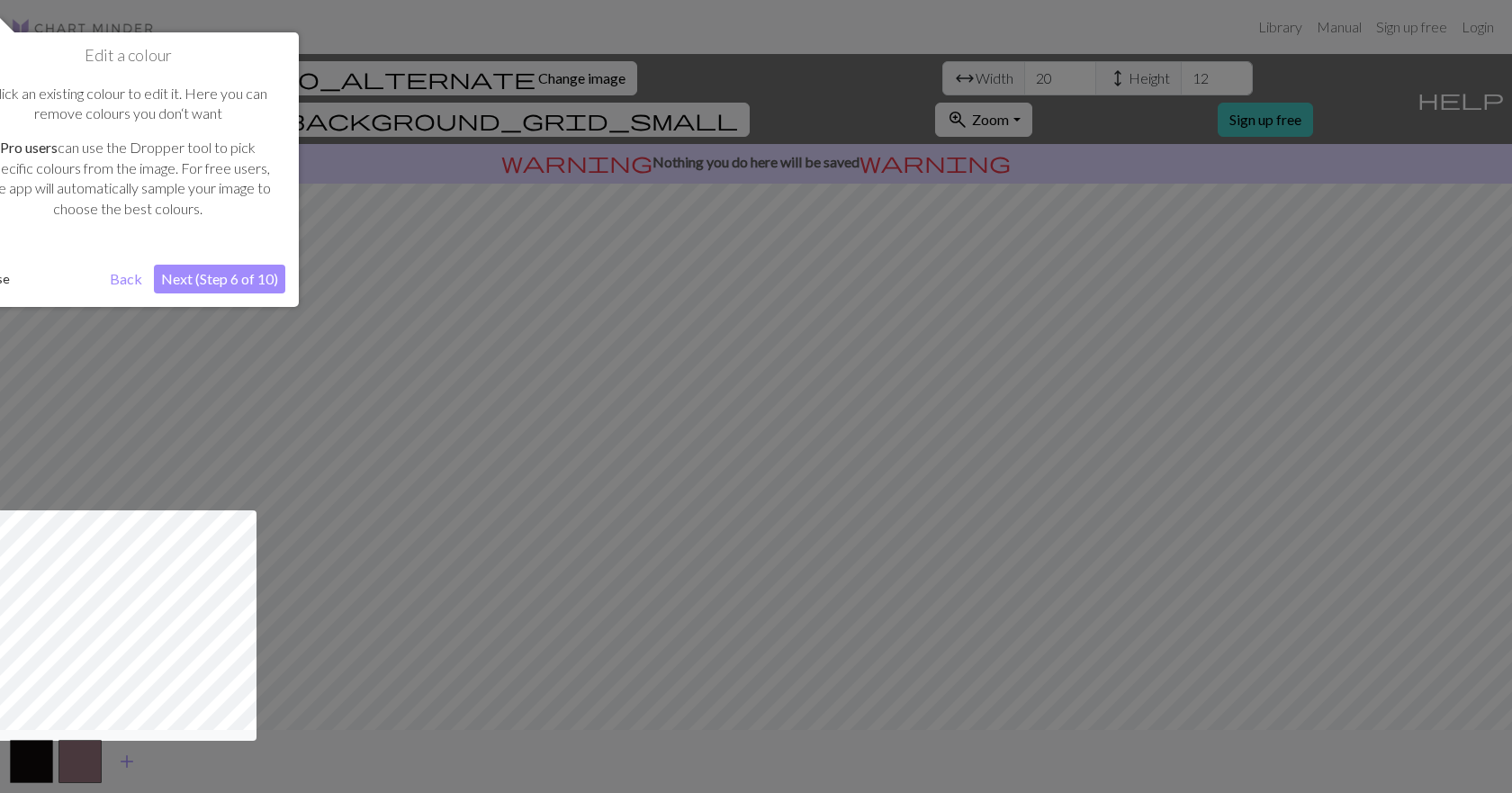
click at [199, 282] on button "Next (Step 6 of 10)" at bounding box center [220, 278] width 131 height 28
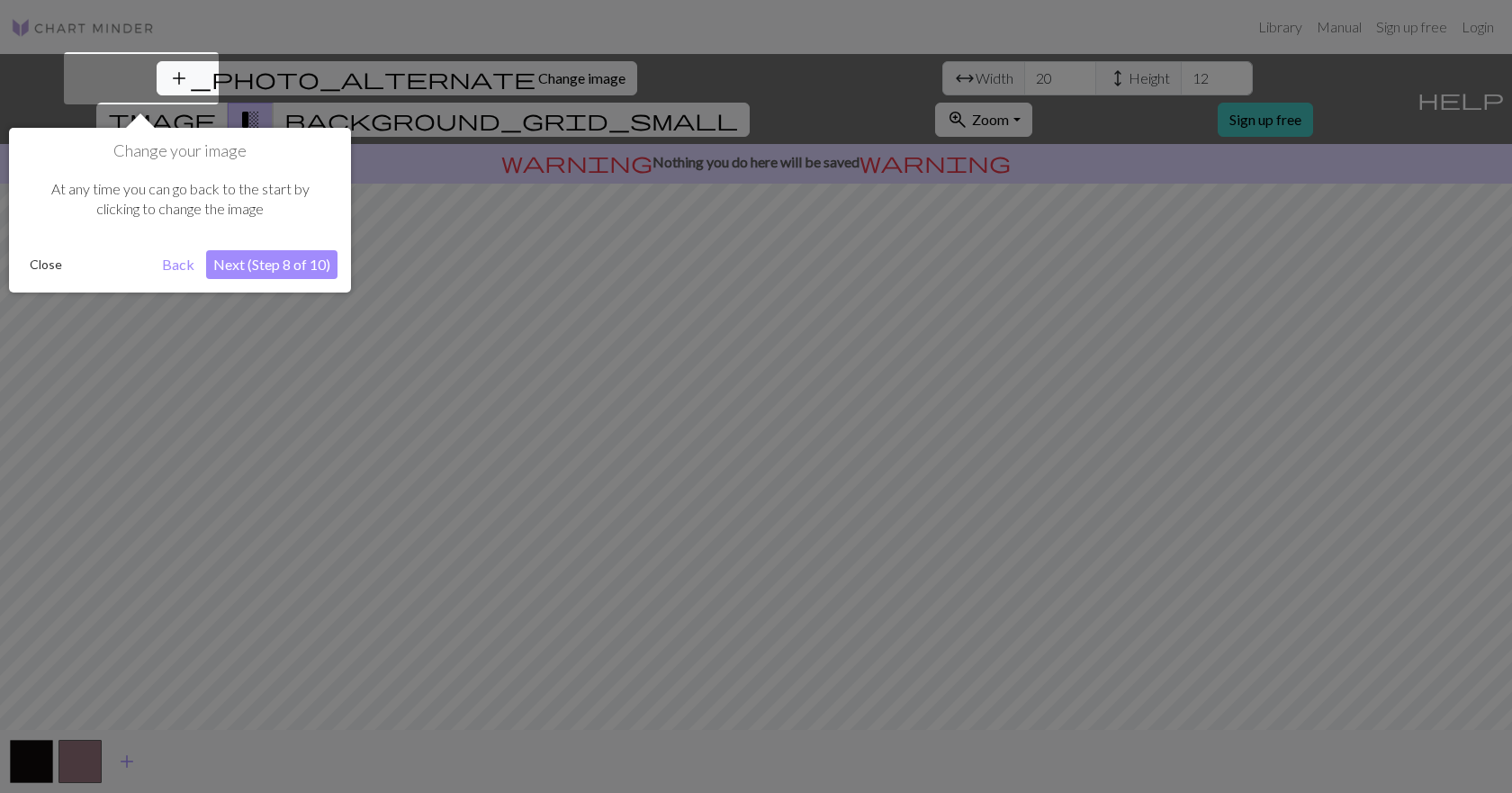
click at [257, 270] on button "Next (Step 8 of 10)" at bounding box center [271, 264] width 131 height 28
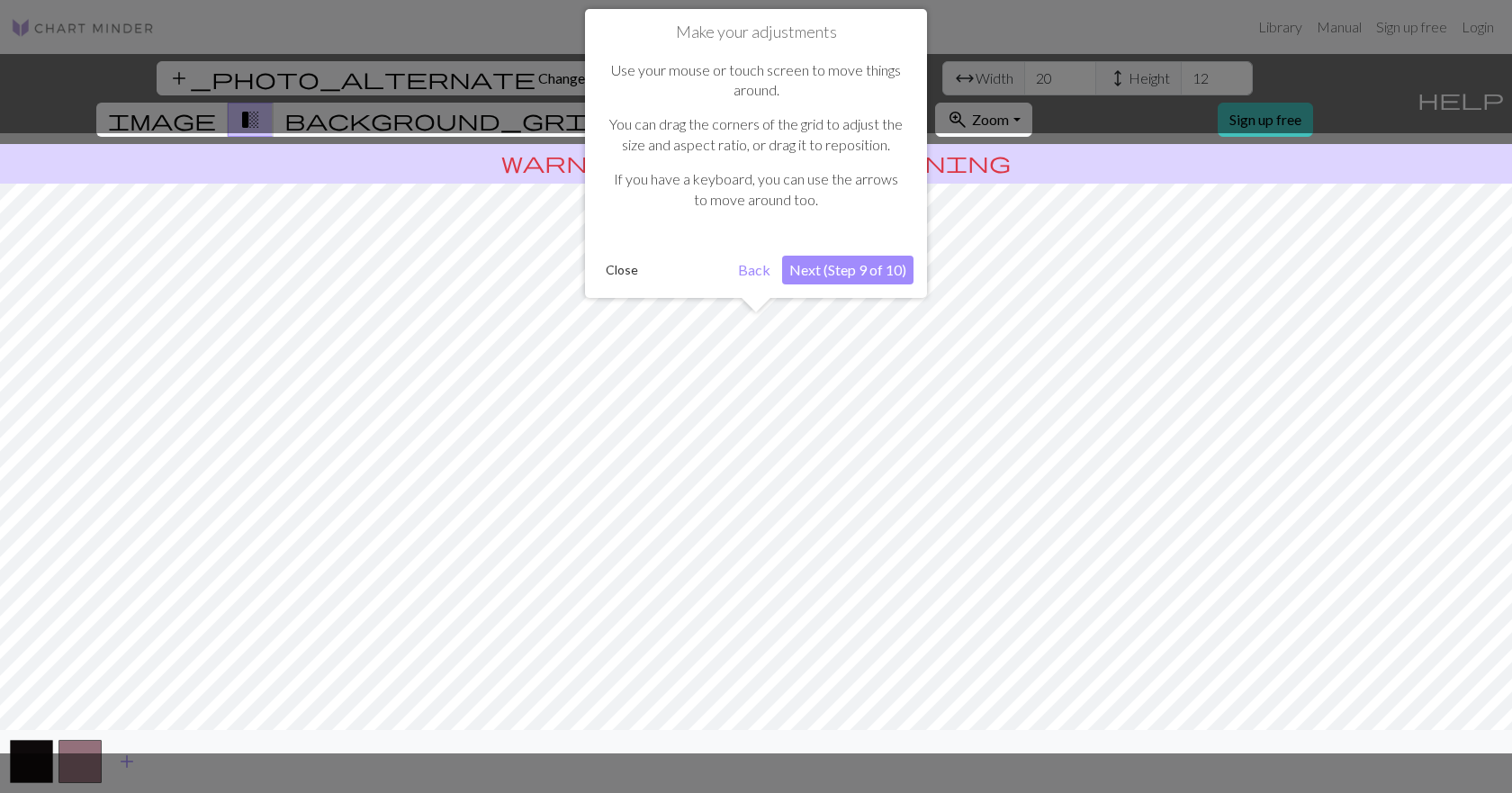
click at [838, 266] on button "Next (Step 9 of 10)" at bounding box center [847, 269] width 131 height 28
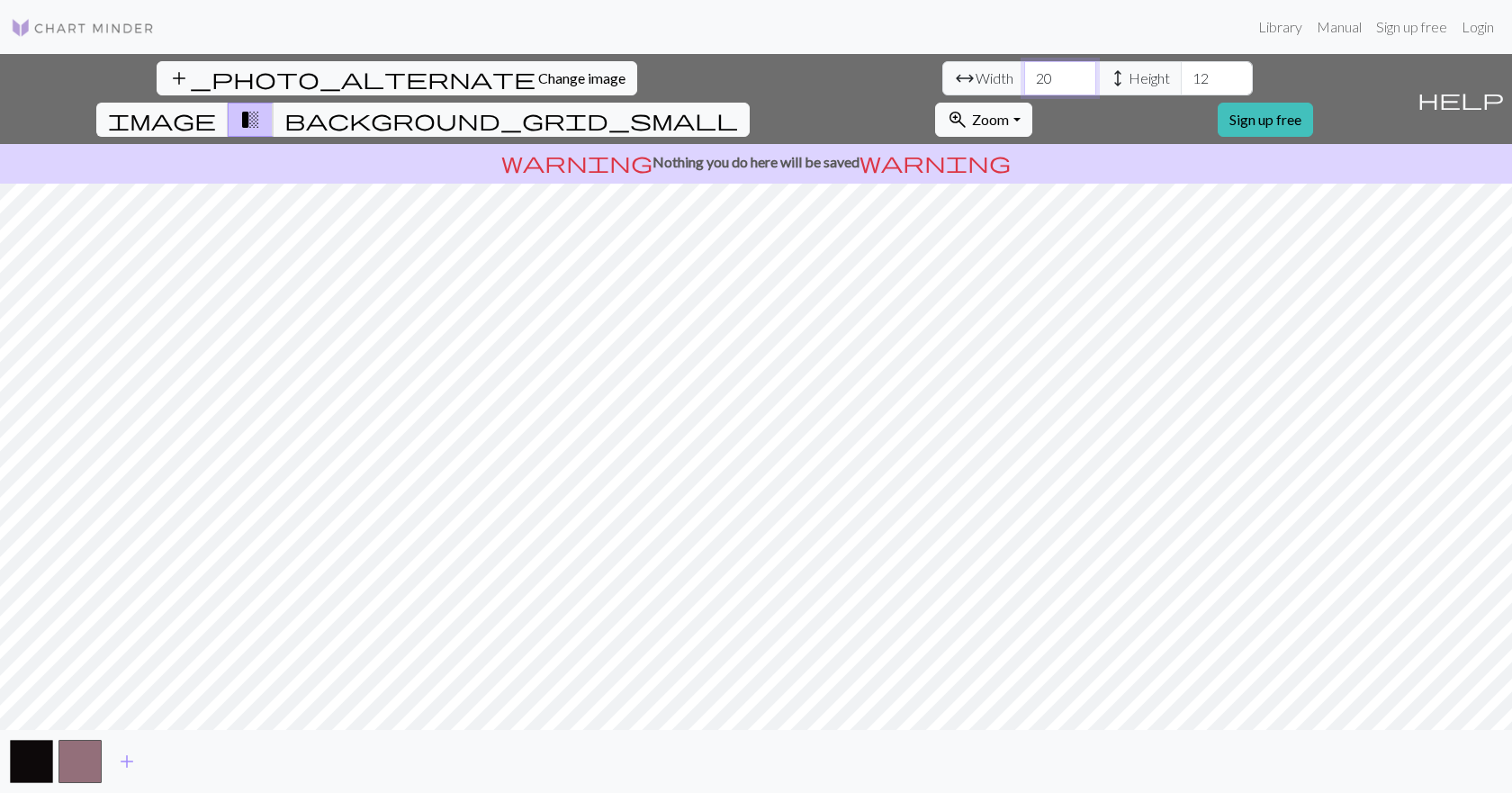
drag, startPoint x: 470, startPoint y: 82, endPoint x: 423, endPoint y: 80, distance: 47.0
click at [942, 80] on div "arrow_range Width 20 height Height 12" at bounding box center [1098, 78] width 310 height 34
type input "60"
drag, startPoint x: 620, startPoint y: 77, endPoint x: 566, endPoint y: 77, distance: 54.0
click at [942, 77] on div "arrow_range Width 60 height Height 12" at bounding box center [1098, 78] width 310 height 34
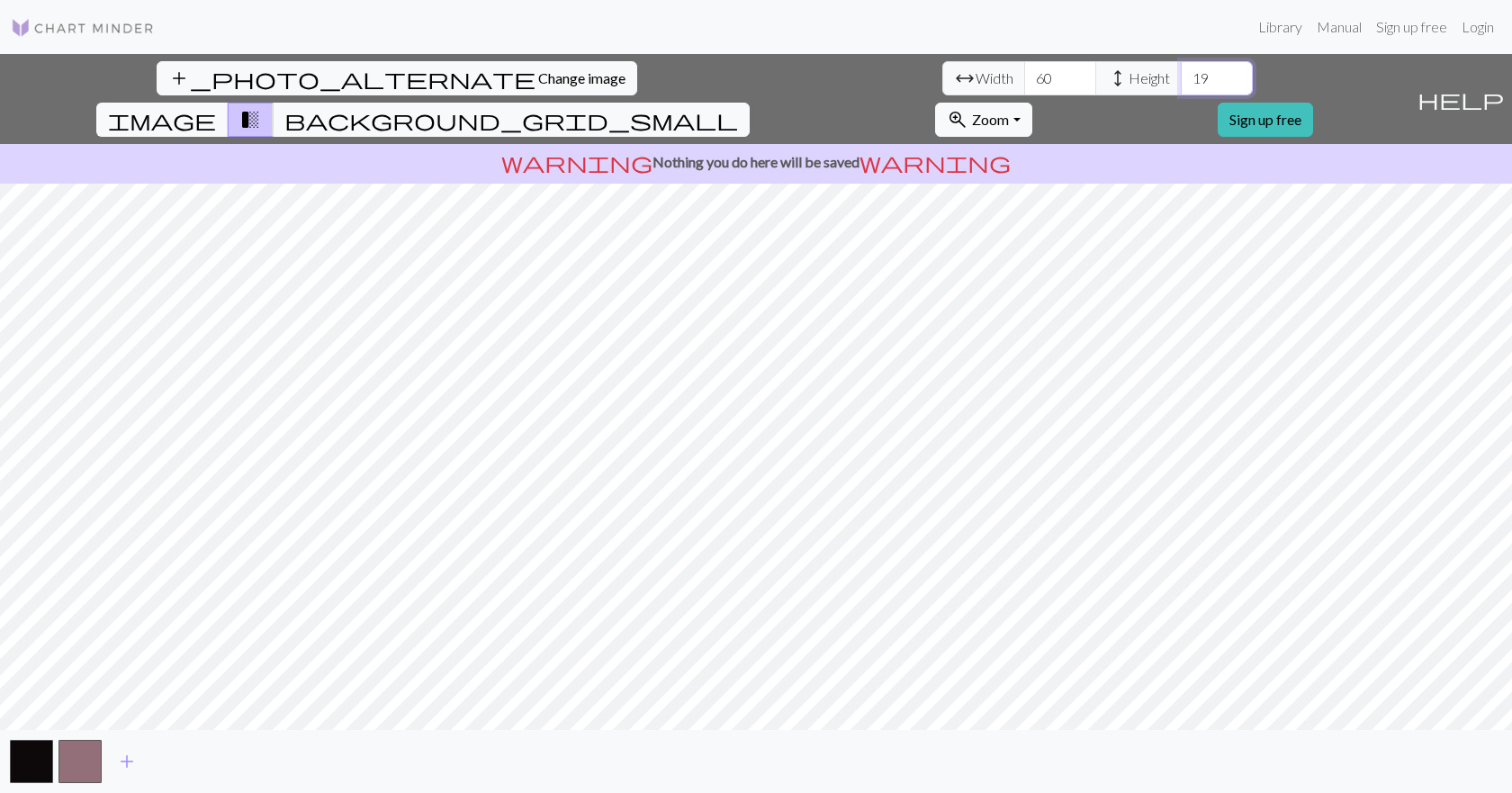
click at [1180, 69] on input "19" at bounding box center [1216, 78] width 72 height 34
click at [1180, 69] on input "20" at bounding box center [1216, 78] width 72 height 34
click at [1180, 68] on input "21" at bounding box center [1216, 78] width 72 height 34
click at [1180, 68] on input "22" at bounding box center [1216, 78] width 72 height 34
type input "23"
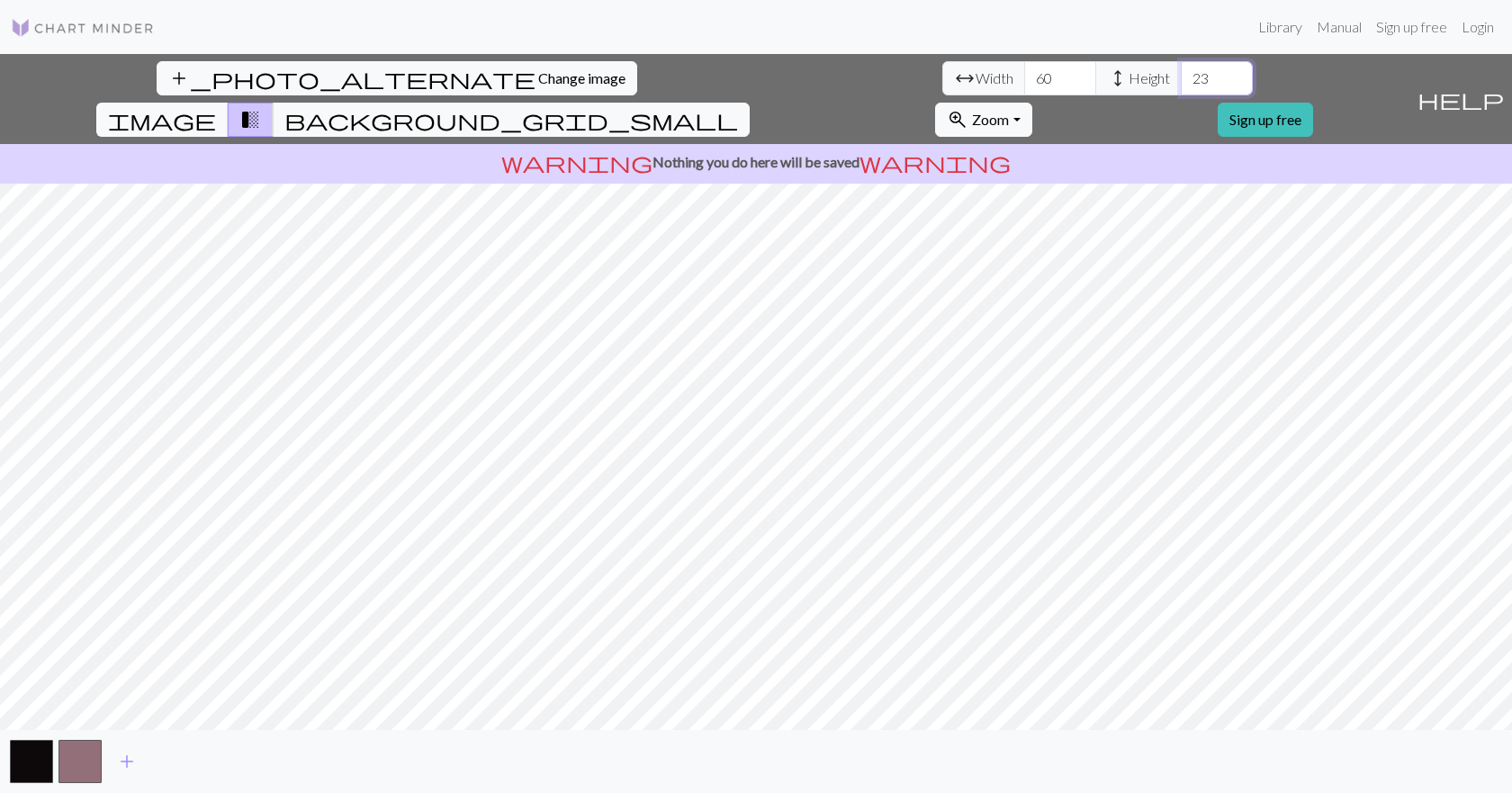
click at [1180, 68] on input "23" at bounding box center [1216, 78] width 72 height 34
click at [216, 108] on span "image" at bounding box center [163, 119] width 108 height 25
click at [738, 108] on span "background_grid_small" at bounding box center [512, 119] width 454 height 25
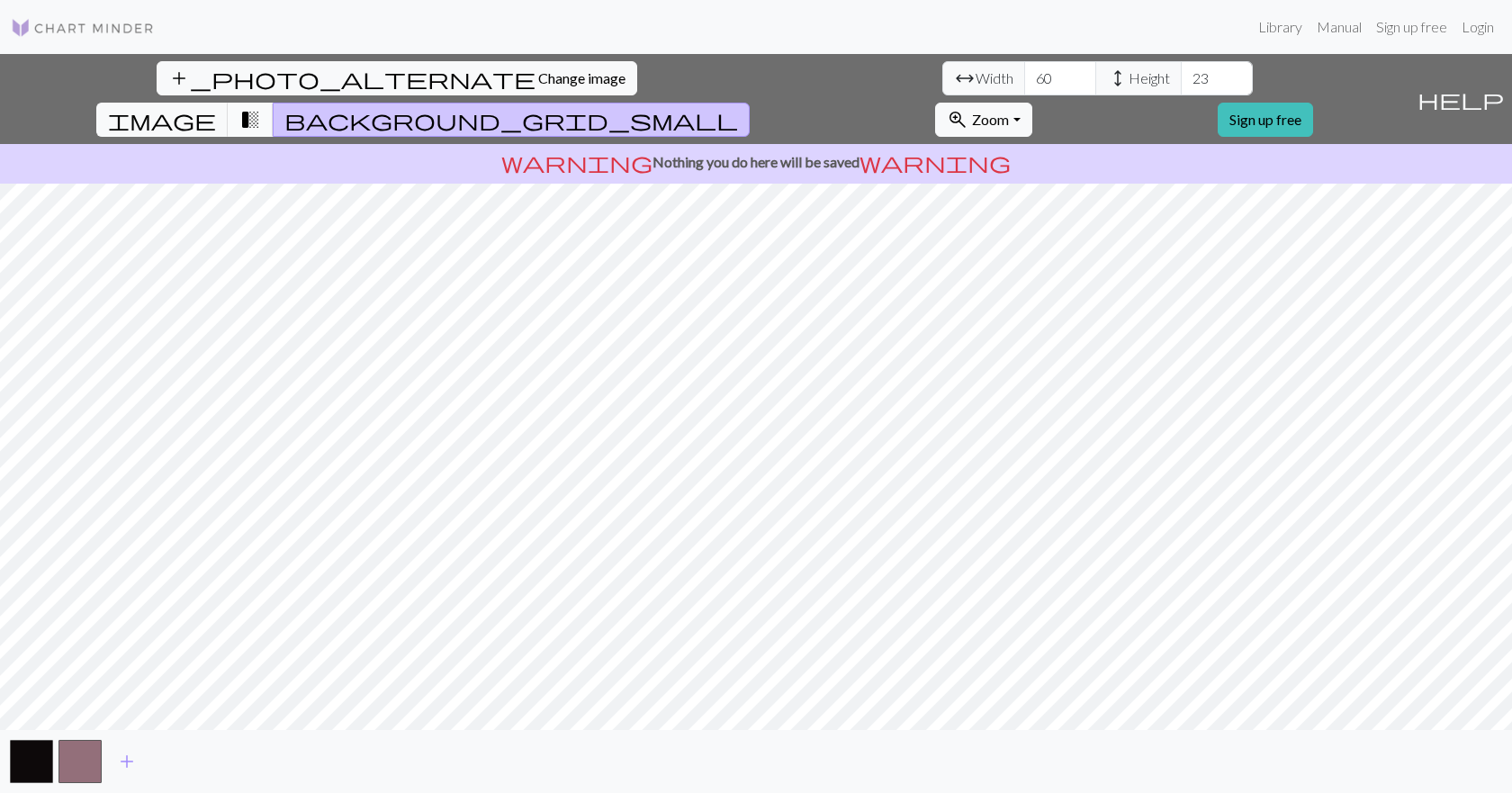
click at [261, 108] on span "transition_fade" at bounding box center [251, 119] width 22 height 25
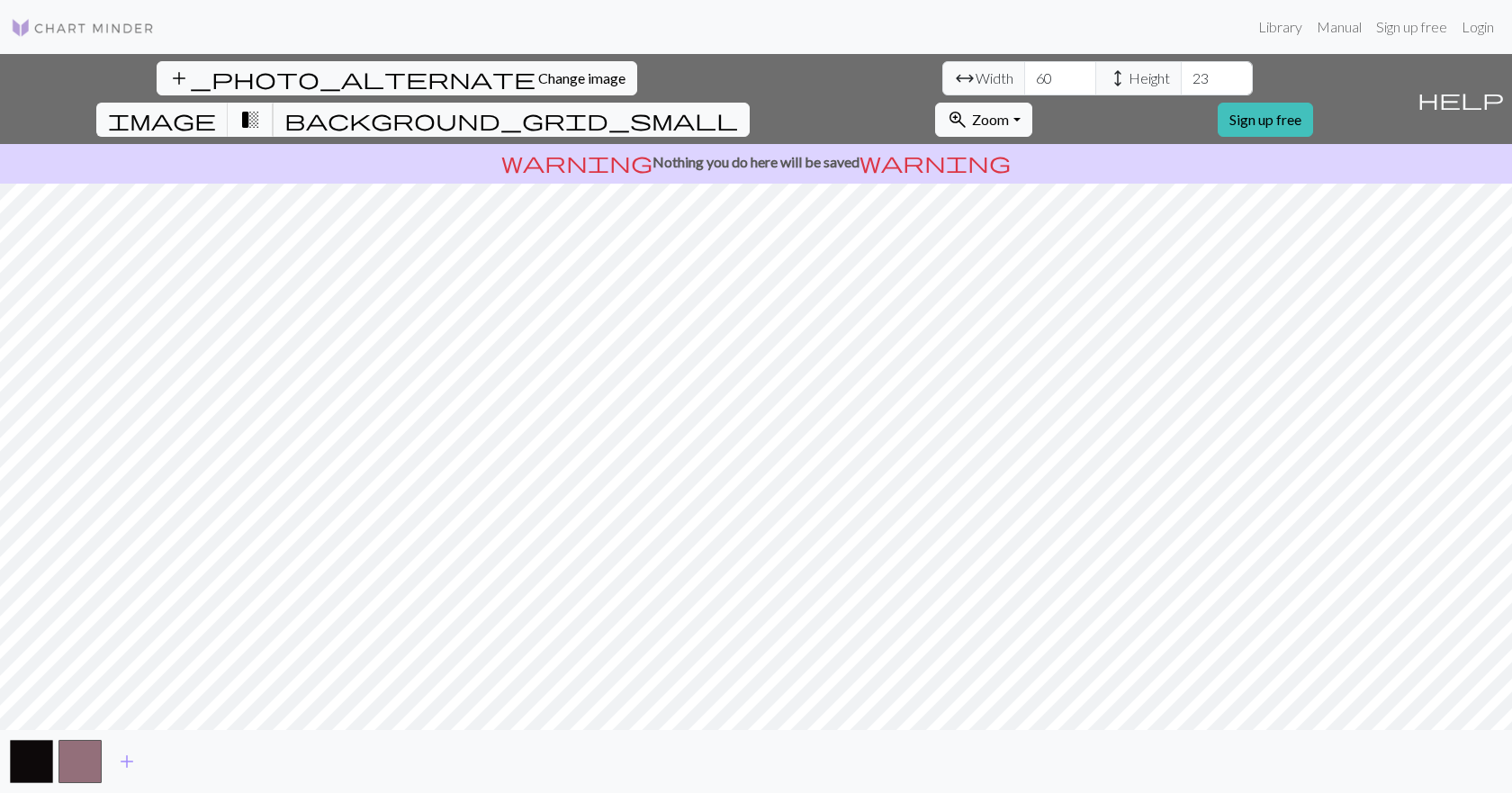
click at [261, 108] on span "transition_fade" at bounding box center [251, 119] width 22 height 25
click at [216, 108] on span "image" at bounding box center [163, 119] width 108 height 25
click at [128, 769] on span "add" at bounding box center [127, 761] width 22 height 25
click at [1275, 27] on link "Library" at bounding box center [1281, 27] width 59 height 36
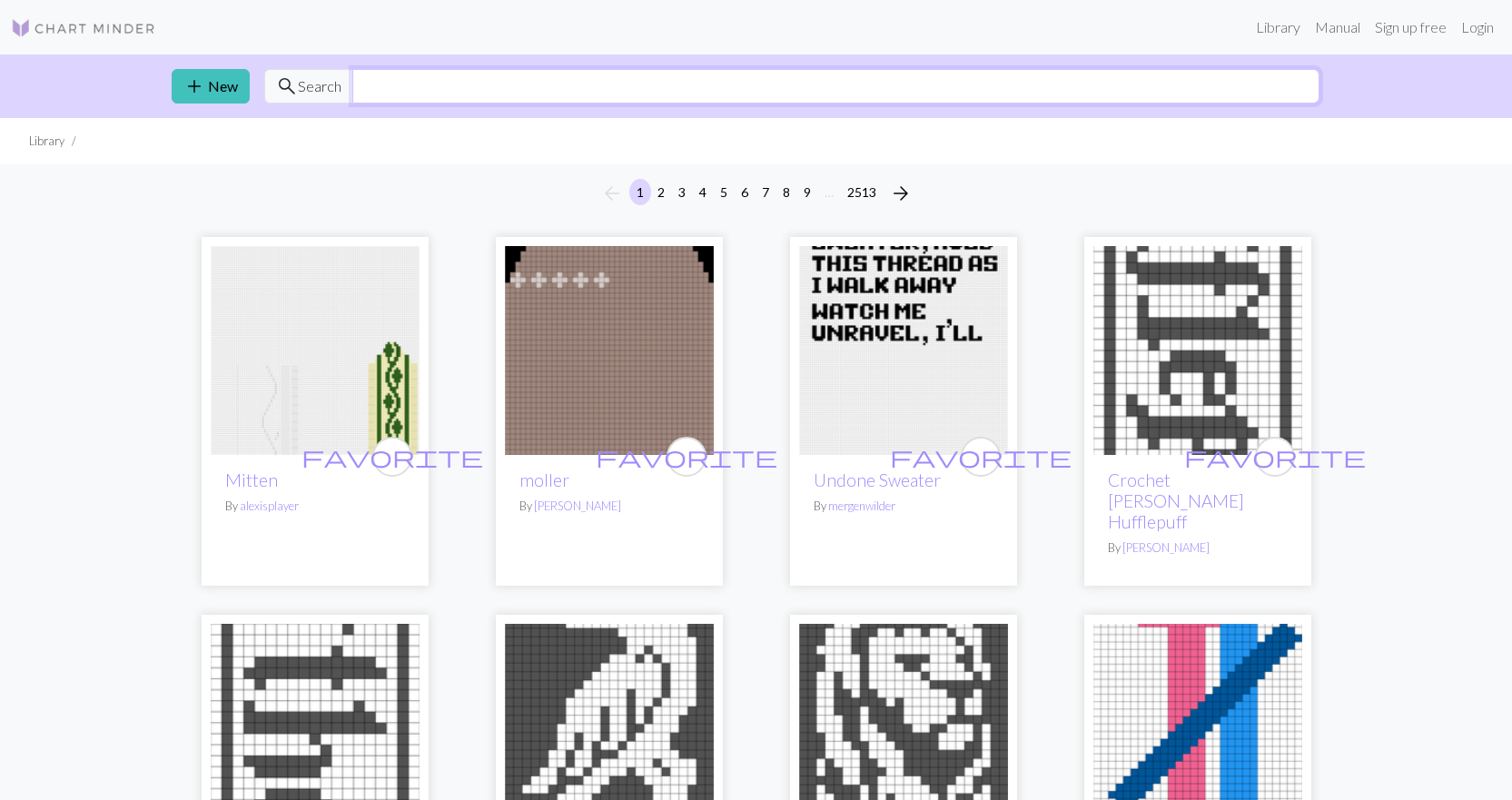
click at [402, 83] on input "text" at bounding box center [835, 85] width 967 height 34
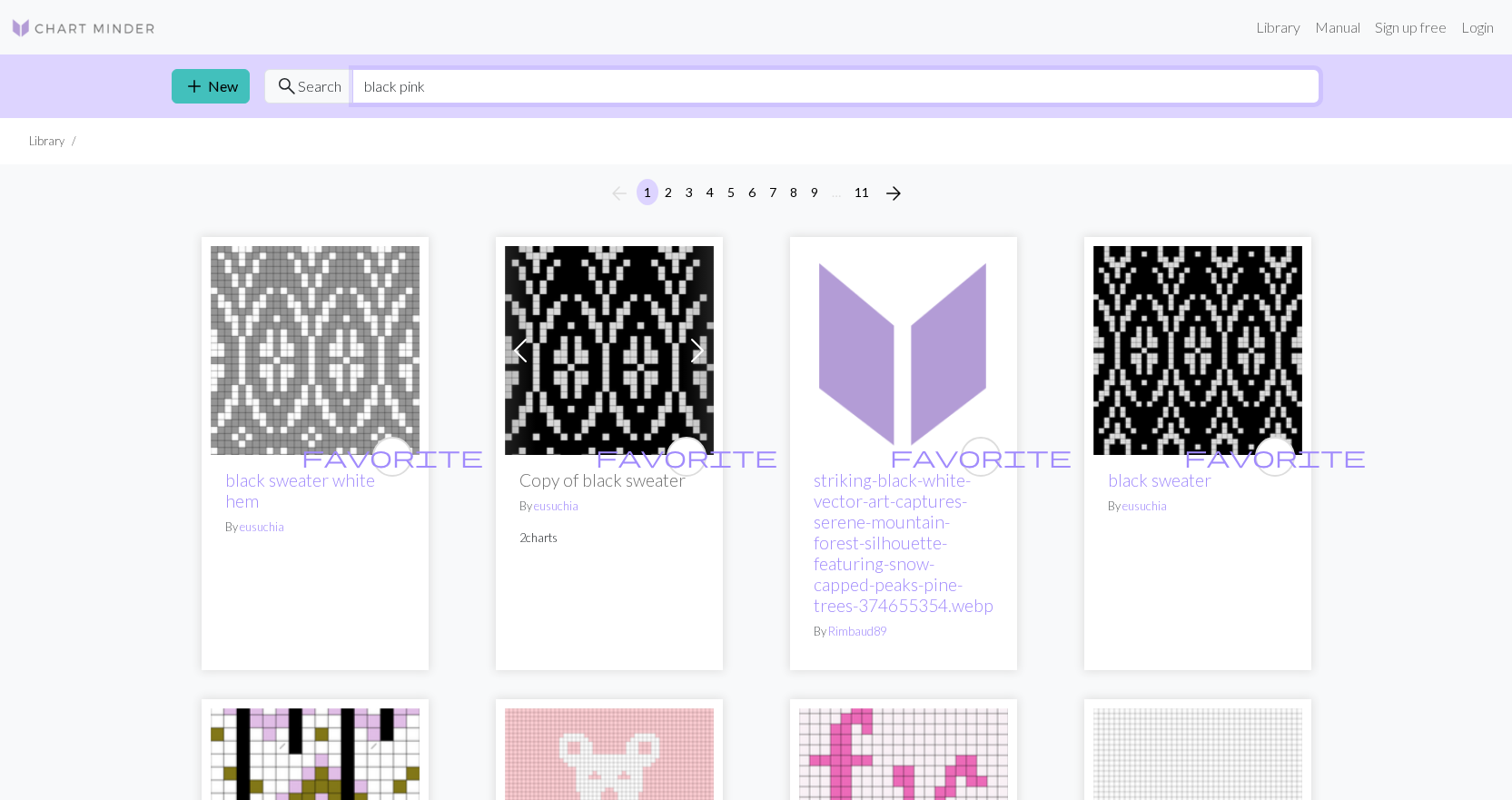
click at [460, 80] on input "black pink" at bounding box center [835, 85] width 967 height 34
click at [394, 90] on input "black pink" at bounding box center [835, 85] width 967 height 34
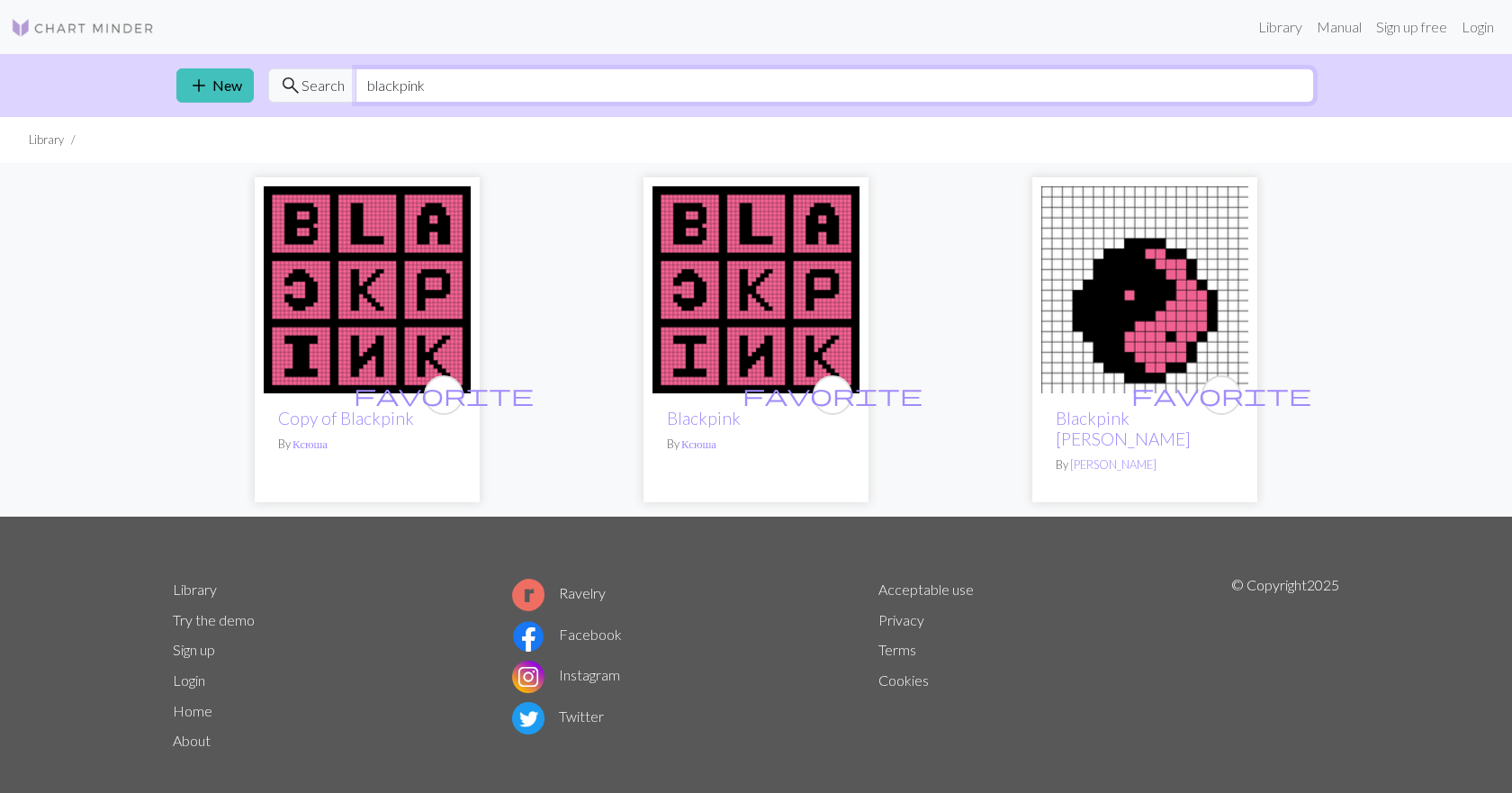
type input "blackpink"
click at [794, 253] on img at bounding box center [755, 289] width 207 height 207
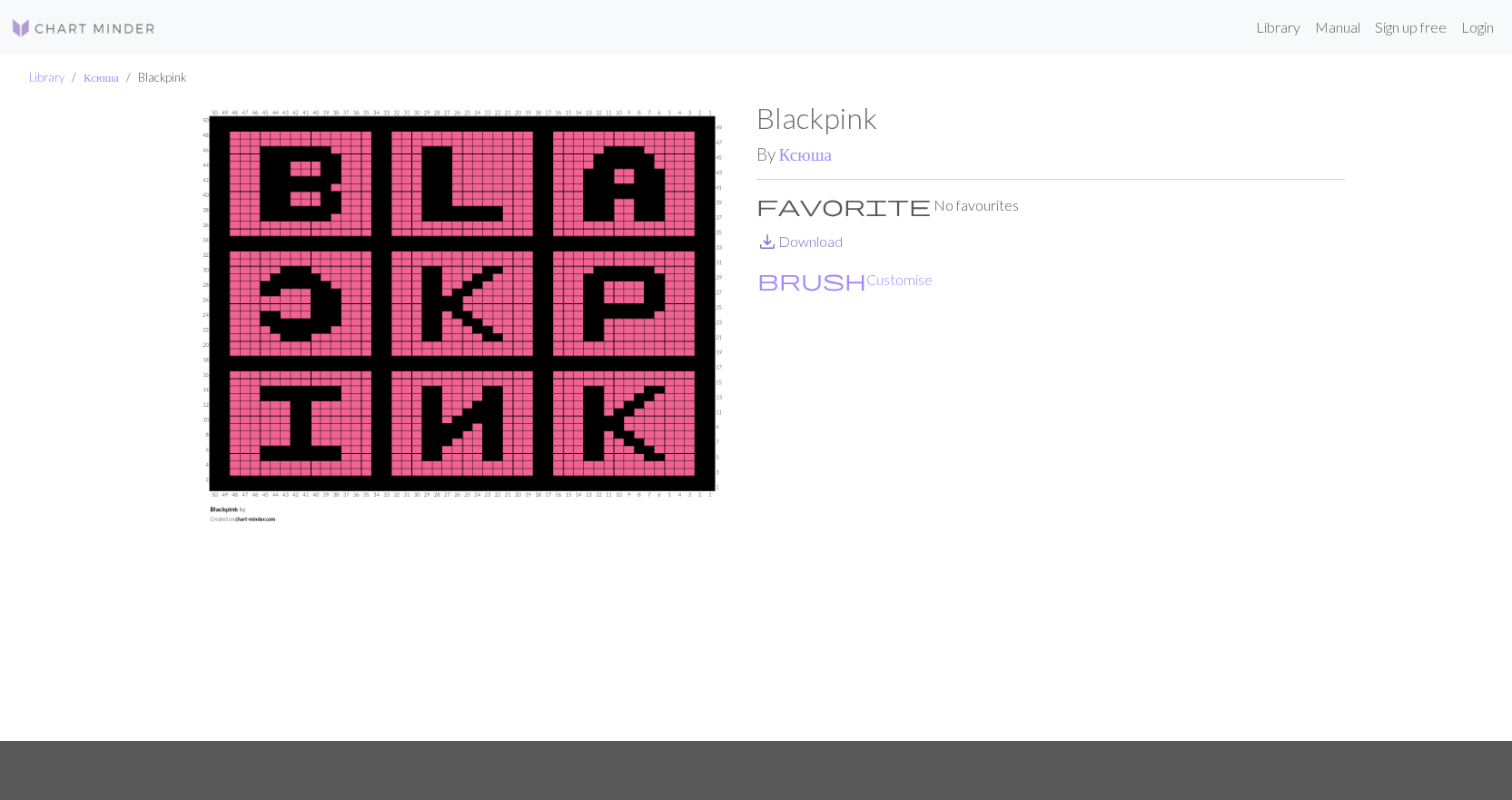
click at [785, 246] on link "save_alt Download" at bounding box center [799, 241] width 86 height 18
